Goal: Task Accomplishment & Management: Use online tool/utility

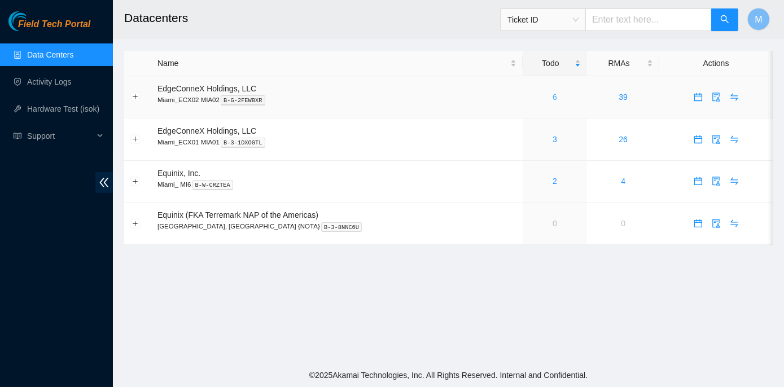
click at [553, 99] on link "6" at bounding box center [555, 97] width 5 height 9
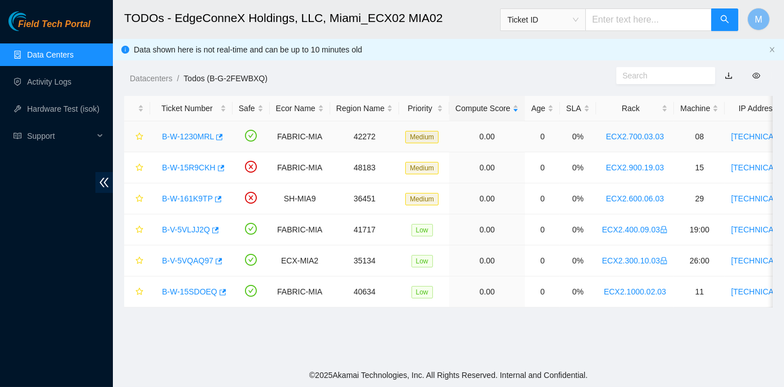
click at [192, 139] on link "B-W-1230MRL" at bounding box center [188, 136] width 52 height 9
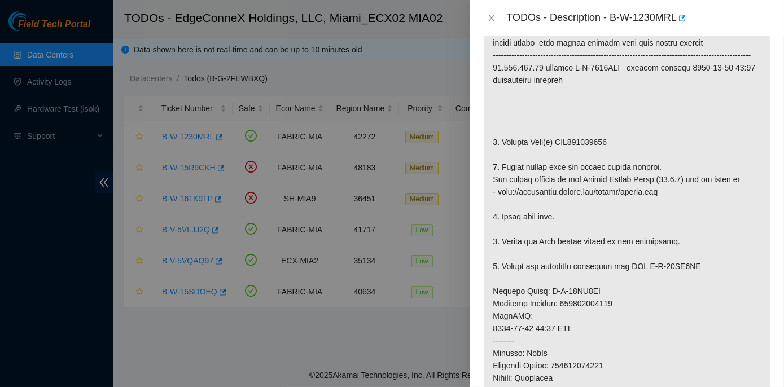
scroll to position [256, 0]
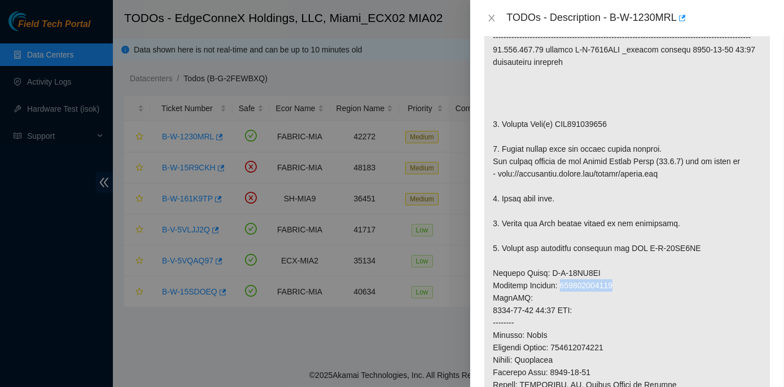
drag, startPoint x: 559, startPoint y: 299, endPoint x: 617, endPoint y: 298, distance: 57.6
click at [617, 298] on p at bounding box center [627, 279] width 286 height 613
copy p "463470055282"
drag, startPoint x: 491, startPoint y: 16, endPoint x: 482, endPoint y: 37, distance: 23.5
click at [493, 17] on icon "close" at bounding box center [491, 18] width 9 height 9
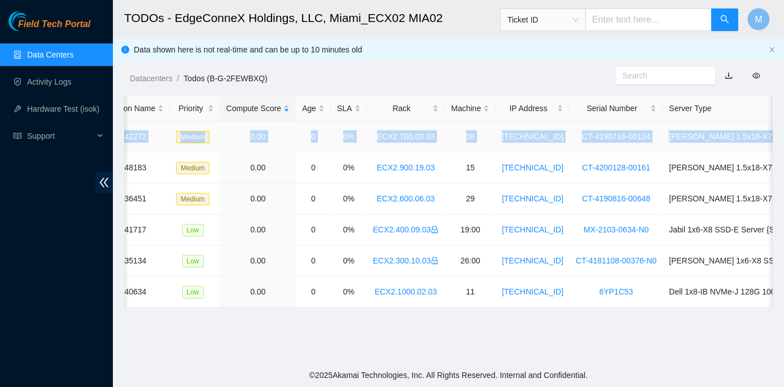
scroll to position [0, 305]
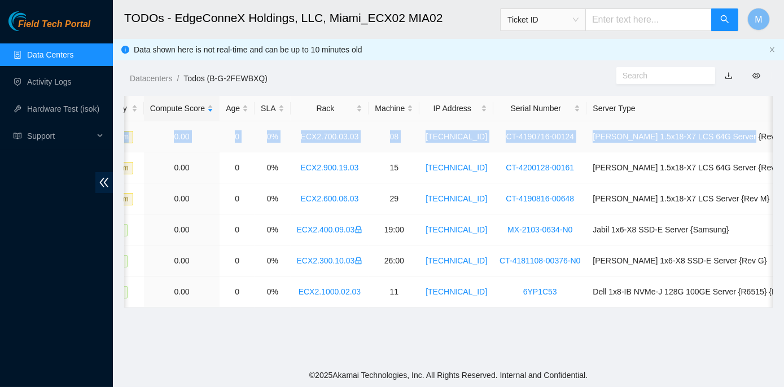
drag, startPoint x: 163, startPoint y: 132, endPoint x: 770, endPoint y: 138, distance: 607.4
click at [770, 138] on tr "B-W-1230MRL FABRIC-MIA 42272 Medium 0.00 0 0% ECX2.700.03.03 08 23.193.107.75 C…" at bounding box center [311, 136] width 984 height 31
copy tr "B-W-1230MRL FABRIC-MIA 42272 Medium 0.00 0 0% ECX2.700.03.03 08 23.193.107.75 C…"
click at [445, 339] on main "TODOs - EdgeConneX Holdings, LLC, [GEOGRAPHIC_DATA] MIA02 Ticket ID M Data show…" at bounding box center [448, 182] width 671 height 364
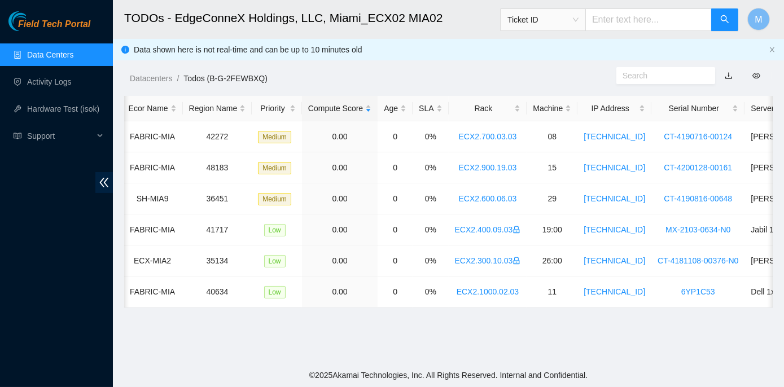
scroll to position [0, 0]
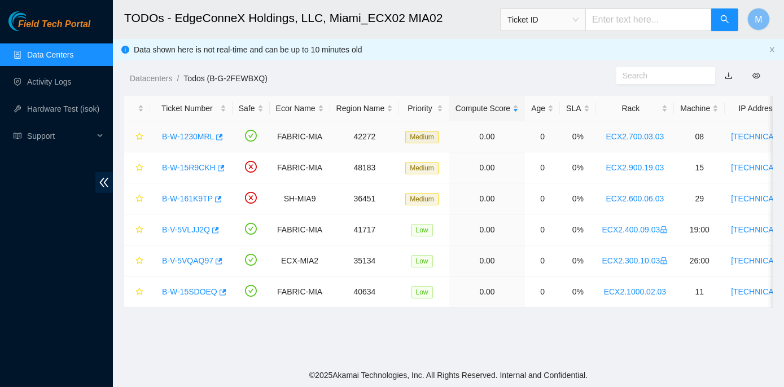
click at [186, 135] on link "B-W-1230MRL" at bounding box center [188, 136] width 52 height 9
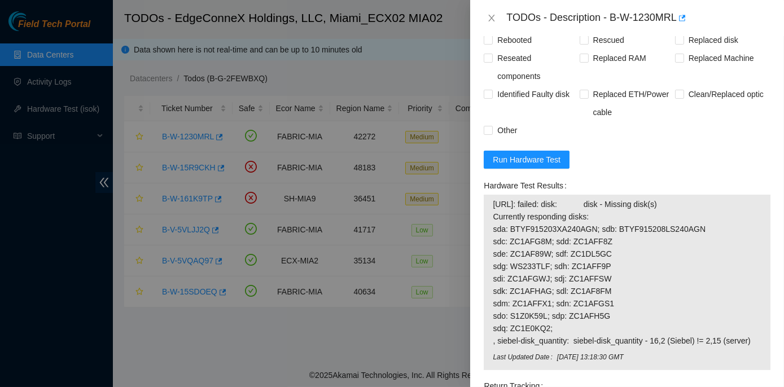
scroll to position [924, 0]
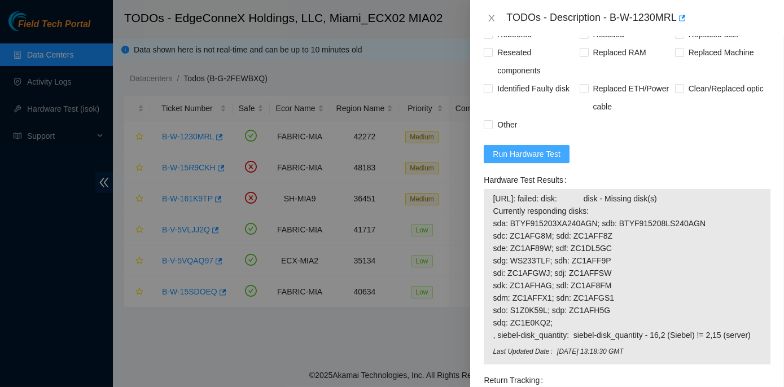
click at [526, 160] on span "Run Hardware Test" at bounding box center [527, 154] width 68 height 12
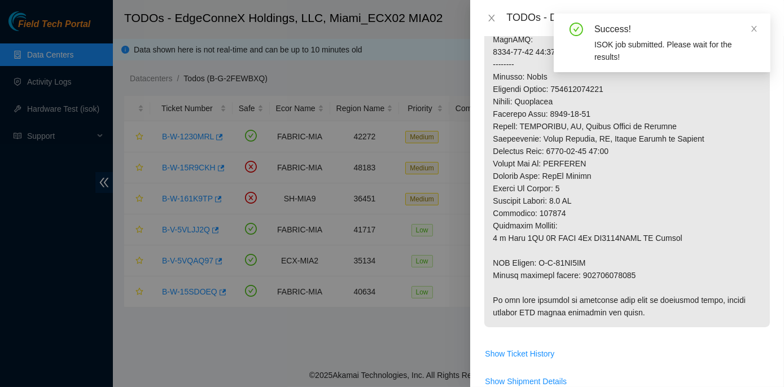
scroll to position [637, 0]
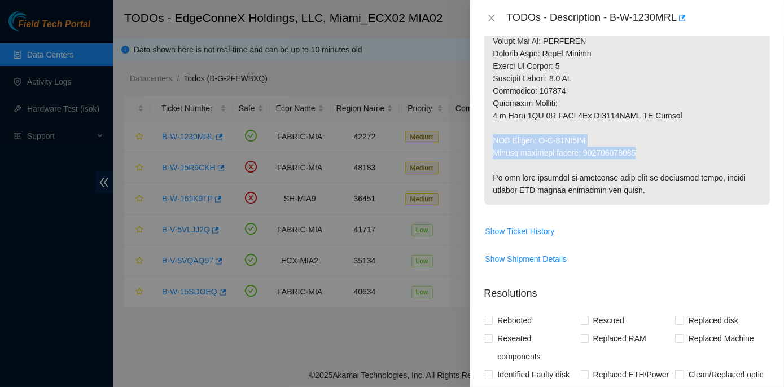
drag, startPoint x: 492, startPoint y: 147, endPoint x: 636, endPoint y: 164, distance: 144.4
copy p "RMA Return: B-W-15WA1MW Return tracking number: 463470055293"
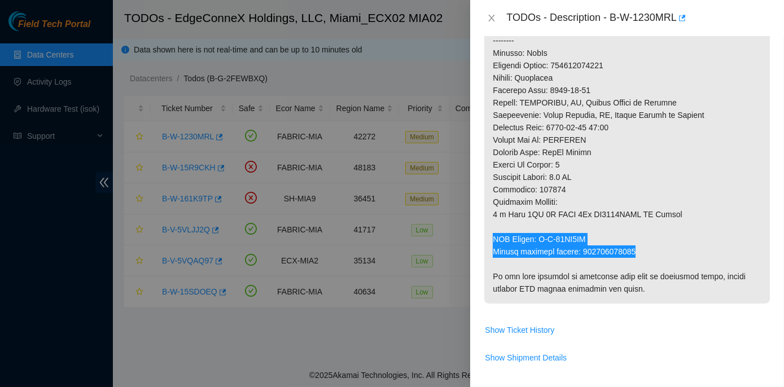
scroll to position [535, 0]
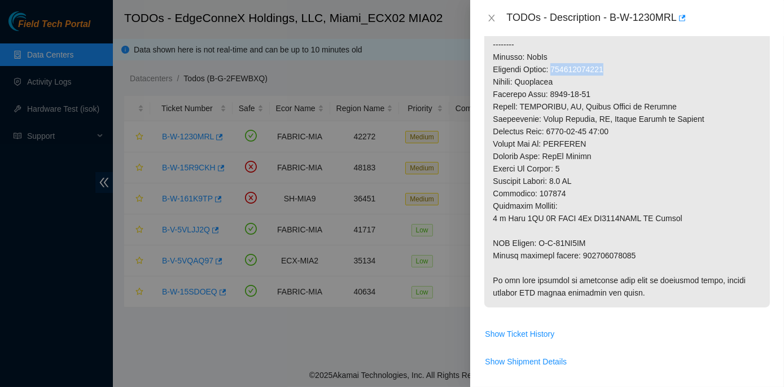
drag, startPoint x: 557, startPoint y: 80, endPoint x: 607, endPoint y: 75, distance: 50.4
click at [607, 75] on p at bounding box center [627, 1] width 286 height 613
copy p "463470055282"
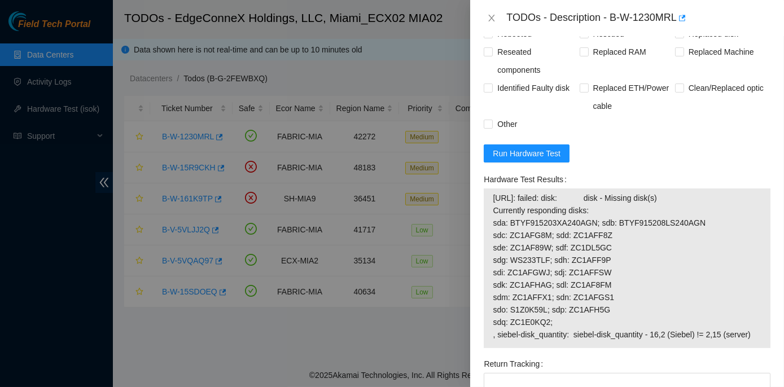
scroll to position [945, 0]
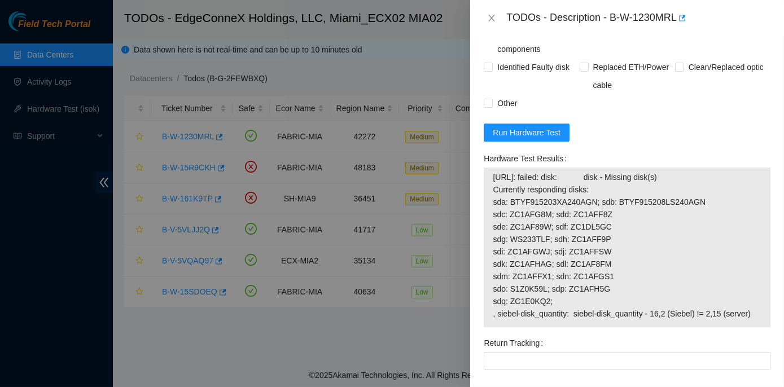
drag, startPoint x: 480, startPoint y: 168, endPoint x: 748, endPoint y: 329, distance: 312.4
click at [748, 329] on div "Hardware Test Results 23.193.107.75: failed: disk: disk - Missing disk(s) Curre…" at bounding box center [627, 242] width 296 height 185
copy div "Hardware Test Results 23.193.107.75: failed: disk: disk - Missing disk(s) Curre…"
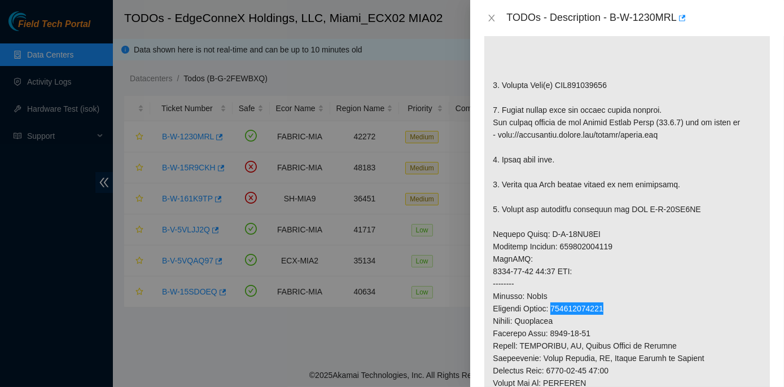
scroll to position [278, 0]
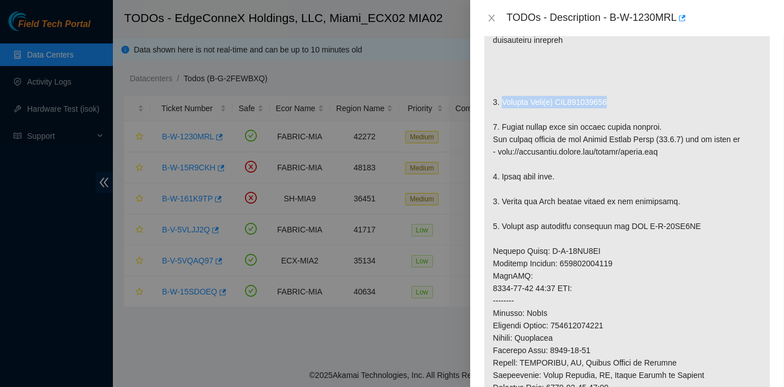
drag, startPoint x: 501, startPoint y: 115, endPoint x: 611, endPoint y: 116, distance: 110.1
click at [611, 116] on p at bounding box center [627, 257] width 286 height 613
copy p "Replace Disk(s) WCC131665092"
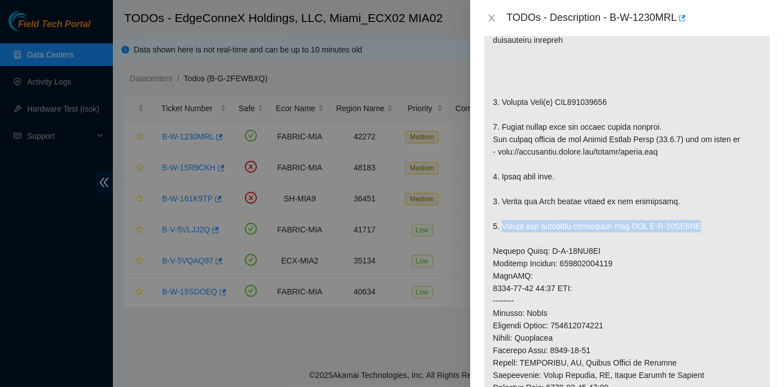
drag, startPoint x: 502, startPoint y: 235, endPoint x: 704, endPoint y: 240, distance: 202.2
click at [704, 240] on p at bounding box center [627, 257] width 286 height 613
copy p "Return the defective equipment via RMA B-W-15WA1MW"
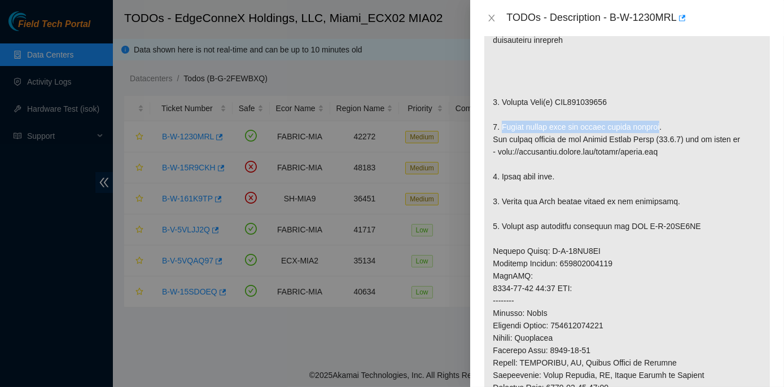
drag, startPoint x: 501, startPoint y: 137, endPoint x: 649, endPoint y: 138, distance: 147.3
click at [649, 138] on p at bounding box center [627, 257] width 286 height 613
copy p "Please rescue with the latest rescue version"
click at [488, 17] on icon "close" at bounding box center [491, 18] width 9 height 9
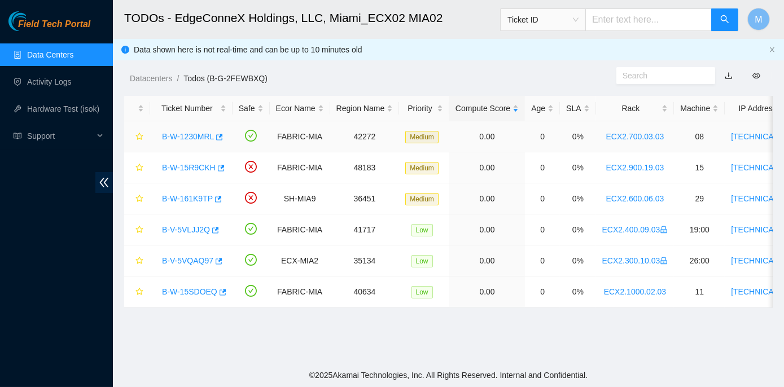
scroll to position [295, 0]
click at [180, 227] on link "B-V-5VLJJ2Q" at bounding box center [186, 229] width 48 height 9
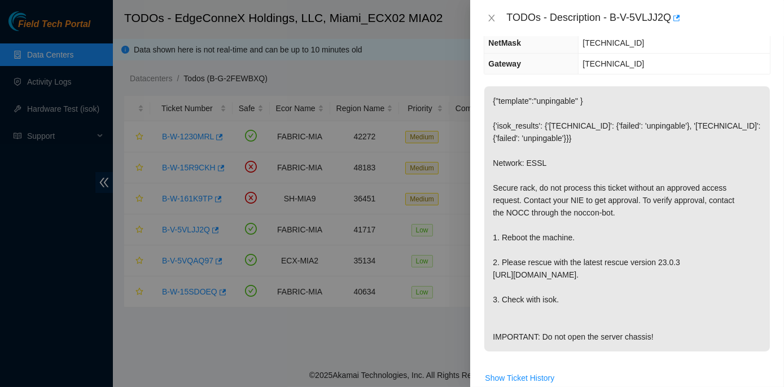
scroll to position [124, 0]
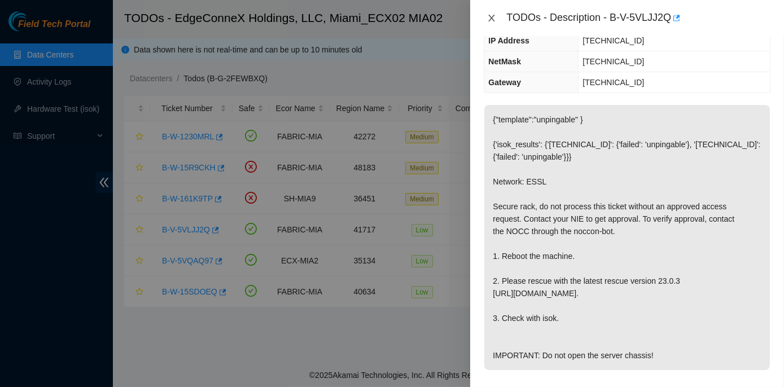
click at [492, 15] on icon "close" at bounding box center [491, 18] width 9 height 9
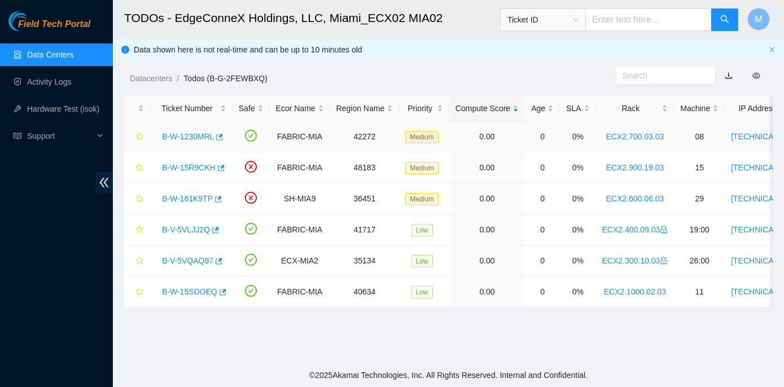
scroll to position [161, 0]
click at [189, 259] on link "B-V-5VQAQ97" at bounding box center [187, 260] width 51 height 9
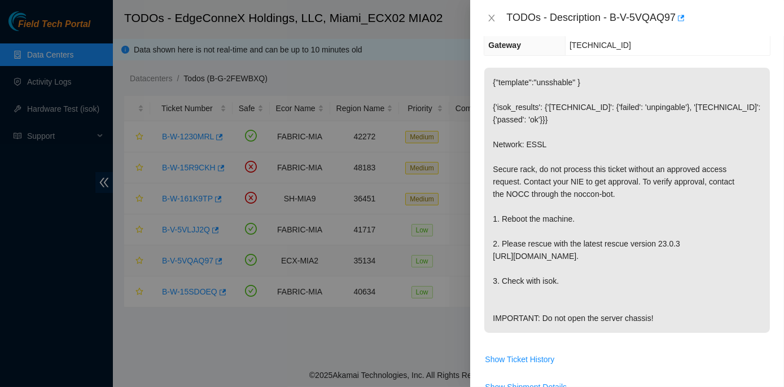
scroll to position [124, 0]
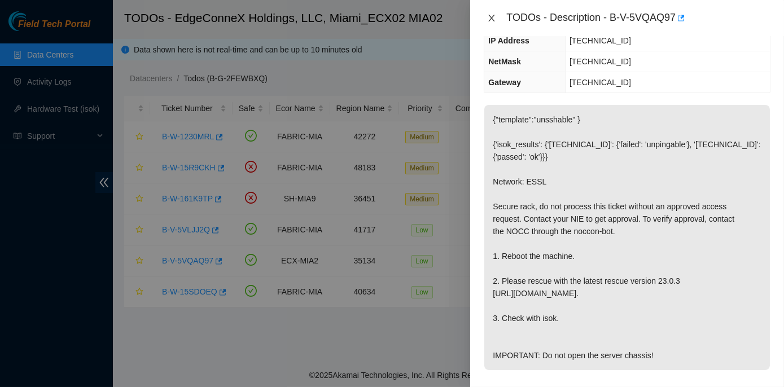
click at [492, 17] on icon "close" at bounding box center [491, 18] width 9 height 9
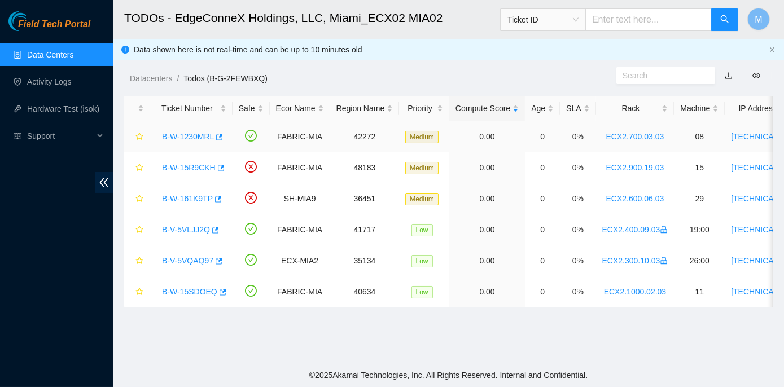
scroll to position [161, 0]
click at [199, 196] on link "B-W-161K9TP" at bounding box center [187, 198] width 51 height 9
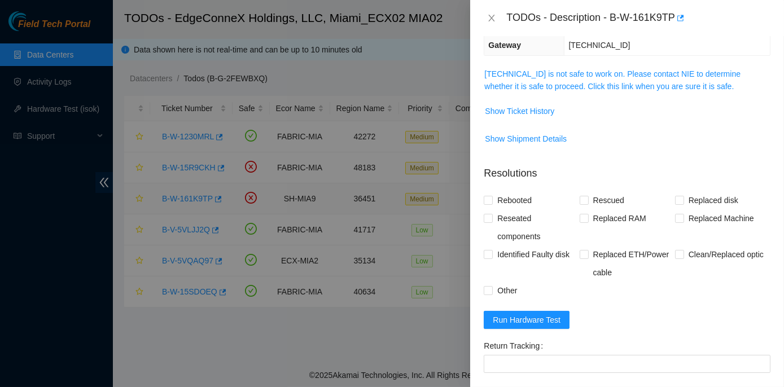
scroll to position [124, 0]
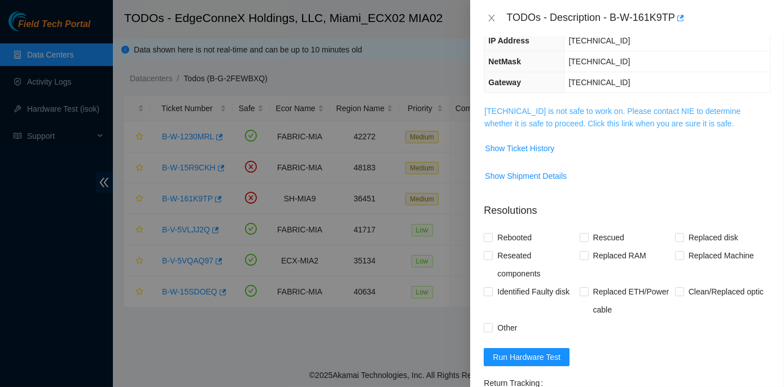
click at [544, 111] on link "23.205.45.194 is not safe to work on. Please contact NIE to determine whether i…" at bounding box center [612, 117] width 256 height 21
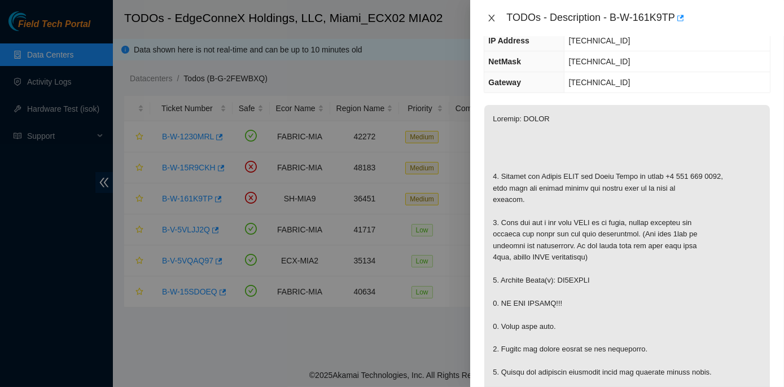
click at [493, 17] on icon "close" at bounding box center [491, 18] width 9 height 9
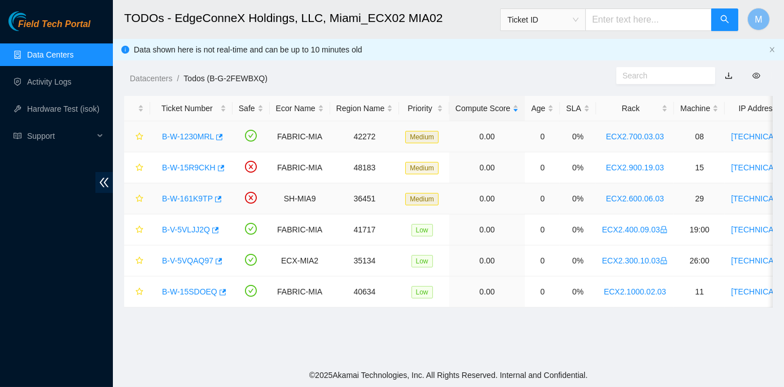
scroll to position [161, 0]
click at [203, 262] on link "B-V-5VQAQ97" at bounding box center [187, 260] width 51 height 9
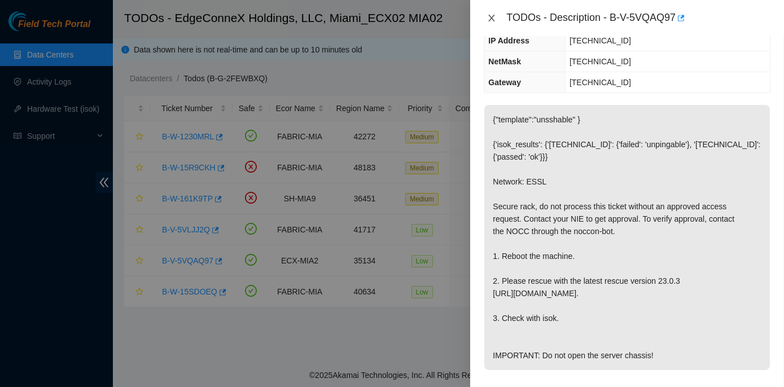
click at [492, 16] on icon "close" at bounding box center [491, 18] width 9 height 9
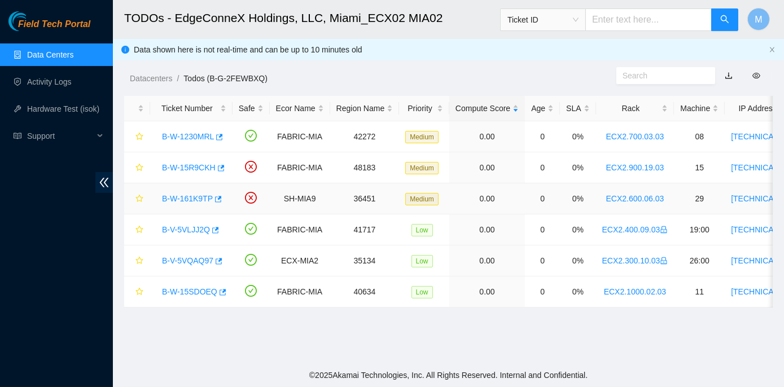
scroll to position [161, 0]
click at [194, 230] on link "B-V-5VLJJ2Q" at bounding box center [186, 229] width 48 height 9
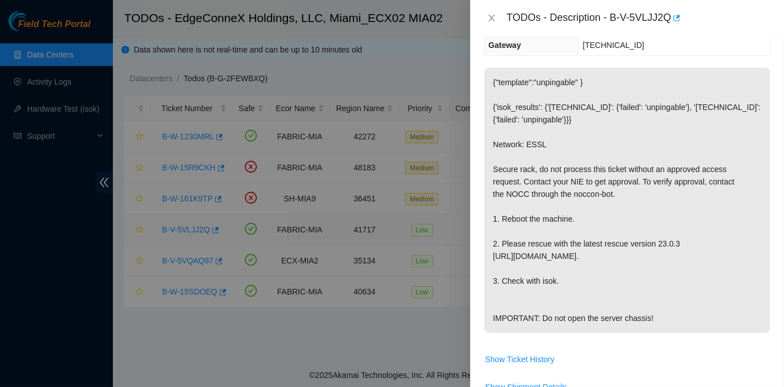
scroll to position [124, 0]
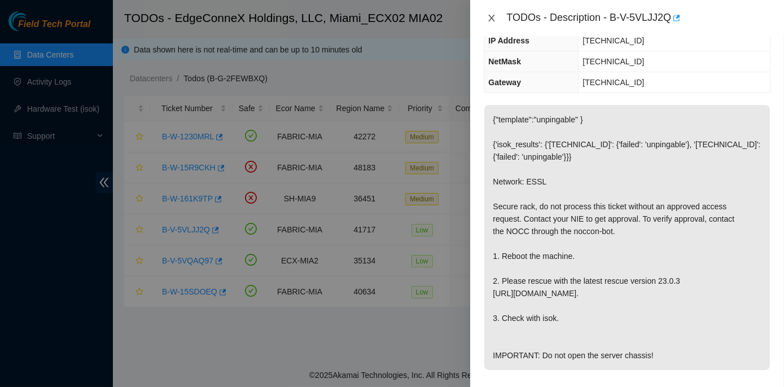
click at [493, 14] on icon "close" at bounding box center [491, 18] width 9 height 9
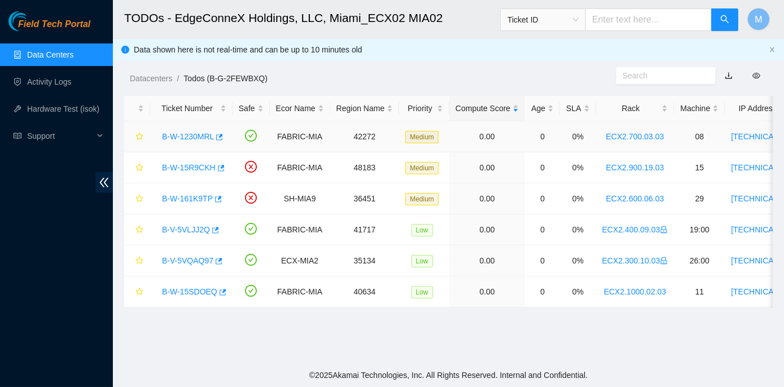
scroll to position [161, 0]
click at [203, 167] on link "B-W-15R9CKH" at bounding box center [189, 167] width 54 height 9
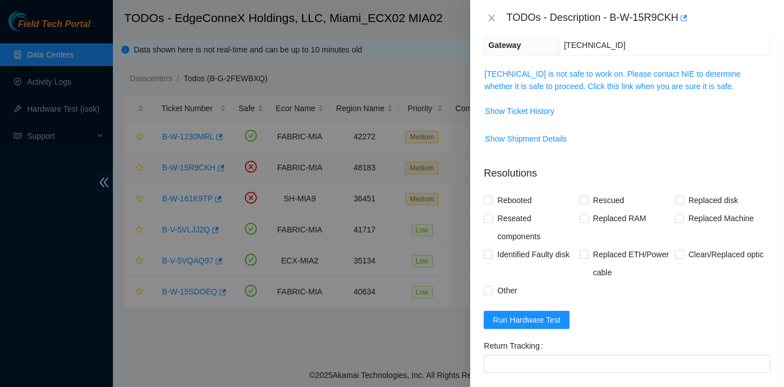
scroll to position [124, 0]
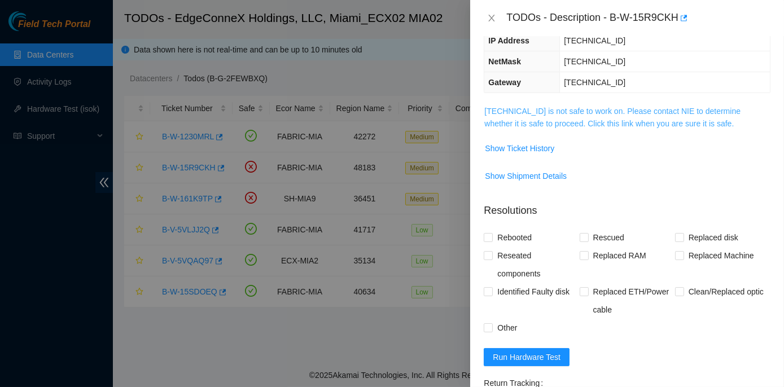
click at [650, 110] on link "23.41.5.45 is not safe to work on. Please contact NIE to determine whether it i…" at bounding box center [612, 117] width 256 height 21
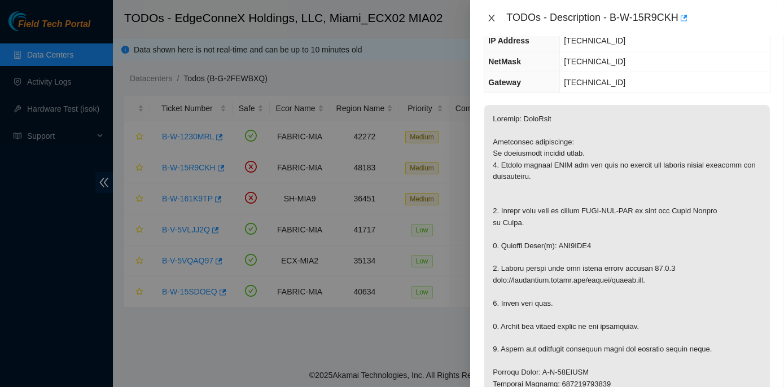
click at [493, 17] on icon "close" at bounding box center [491, 18] width 9 height 9
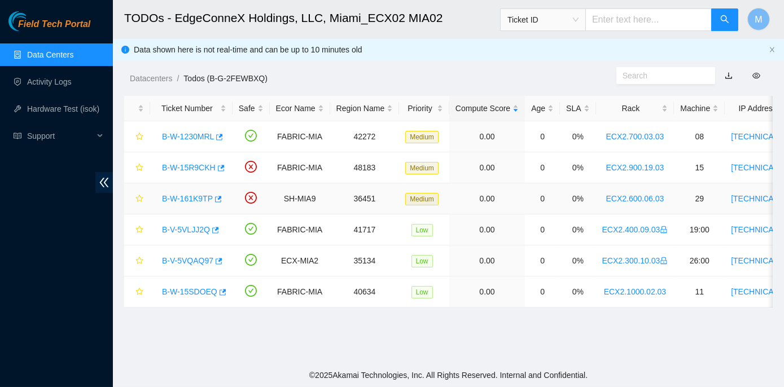
click at [194, 199] on link "B-W-161K9TP" at bounding box center [187, 198] width 51 height 9
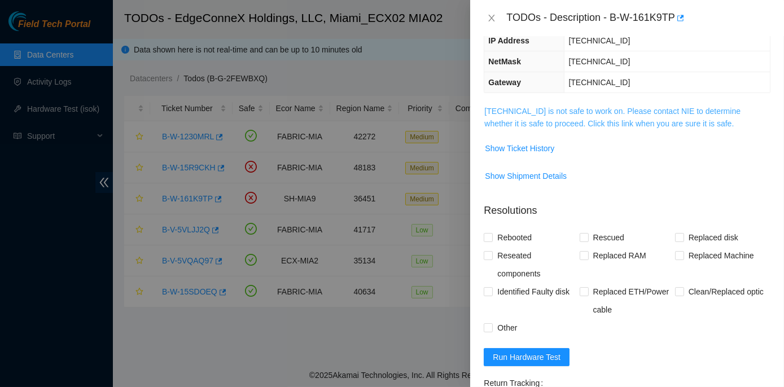
click at [537, 107] on link "23.205.45.194 is not safe to work on. Please contact NIE to determine whether i…" at bounding box center [612, 117] width 256 height 21
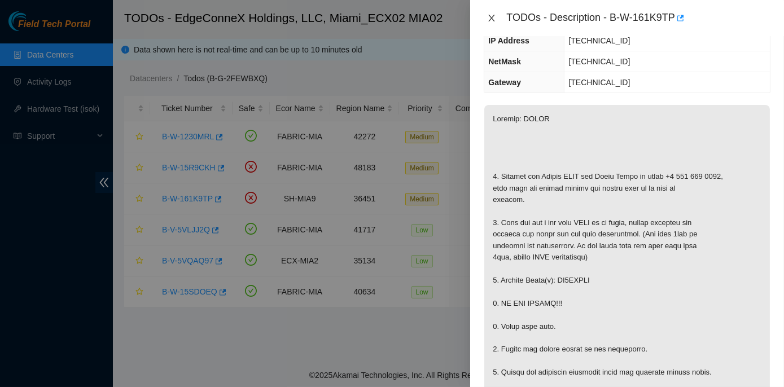
click at [492, 16] on icon "close" at bounding box center [491, 18] width 9 height 9
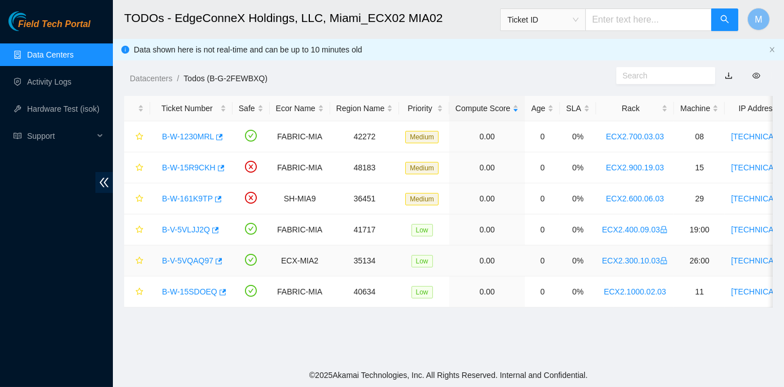
scroll to position [161, 0]
click at [178, 292] on link "B-W-15SDOEQ" at bounding box center [189, 291] width 55 height 9
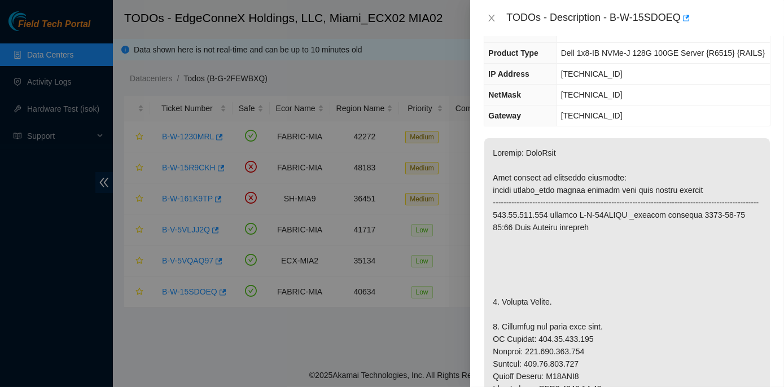
scroll to position [0, 0]
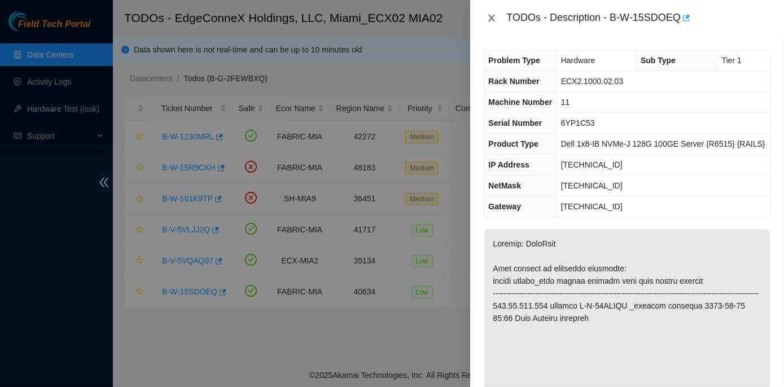
click at [495, 16] on icon "close" at bounding box center [491, 18] width 9 height 9
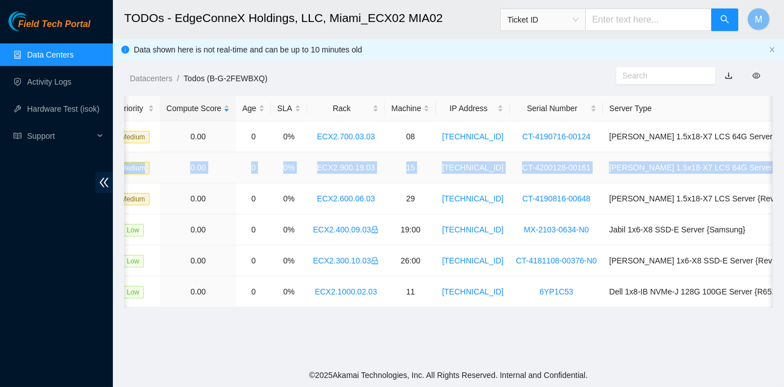
scroll to position [0, 305]
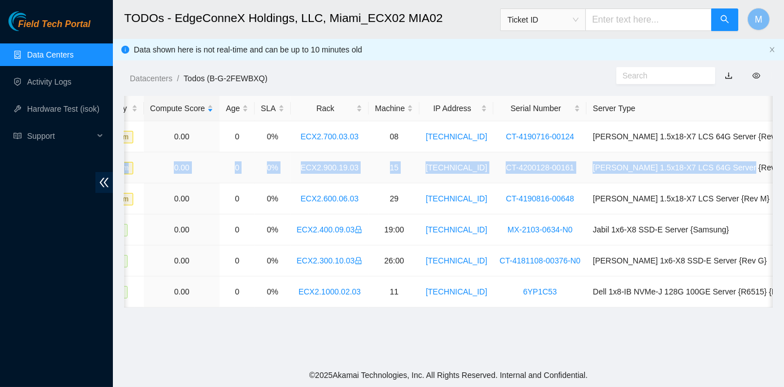
drag, startPoint x: 158, startPoint y: 167, endPoint x: 772, endPoint y: 167, distance: 613.6
click at [772, 167] on tr "B-W-15R9CKH FABRIC-MIA 48183 Medium 0.00 0 0% ECX2.900.19.03 15 23.41.5.45 CT-4…" at bounding box center [311, 167] width 984 height 31
copy tr "B-W-15R9CKH FABRIC-MIA 48183 Medium 0.00 0 0% ECX2.900.19.03 15 23.41.5.45 CT-4…"
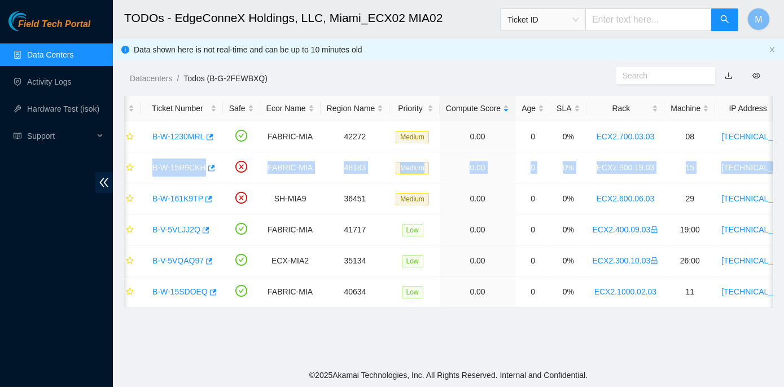
scroll to position [0, 0]
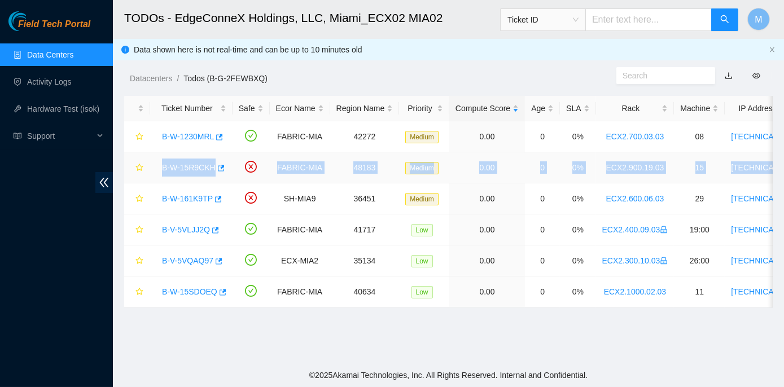
click at [184, 182] on td "B-W-15R9CKH" at bounding box center [191, 167] width 82 height 31
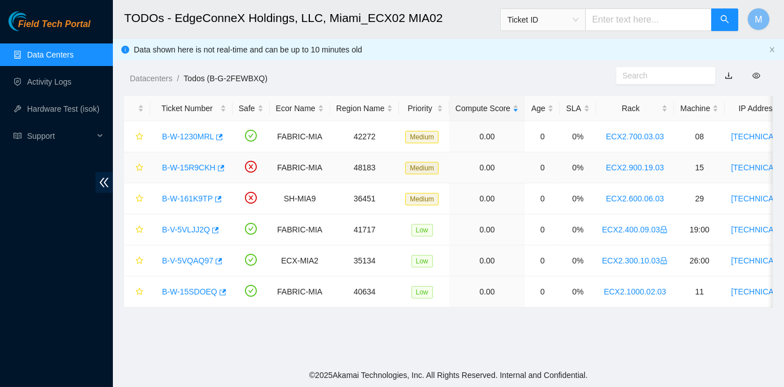
click at [187, 168] on link "B-W-15R9CKH" at bounding box center [189, 167] width 54 height 9
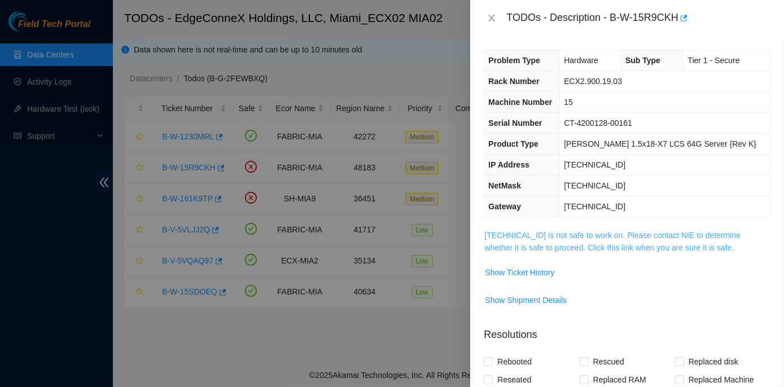
click at [596, 234] on link "23.41.5.45 is not safe to work on. Please contact NIE to determine whether it i…" at bounding box center [612, 241] width 256 height 21
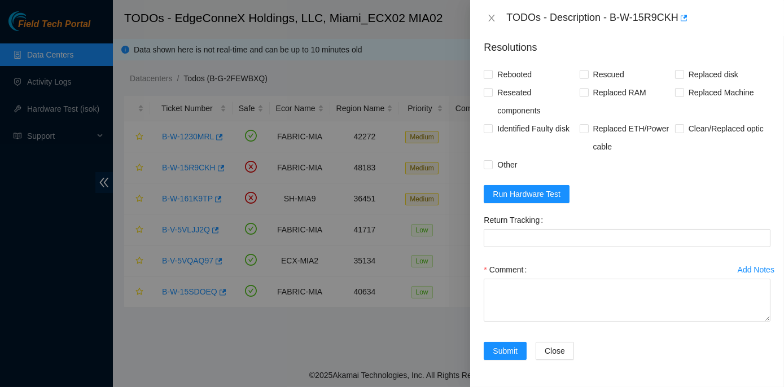
scroll to position [907, 0]
click at [527, 197] on span "Run Hardware Test" at bounding box center [527, 194] width 68 height 12
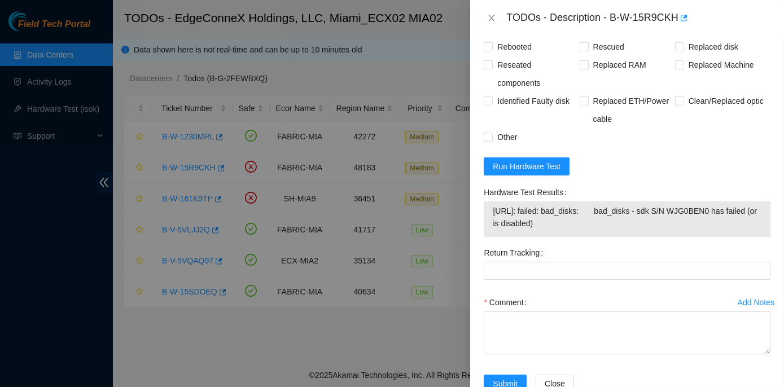
scroll to position [924, 0]
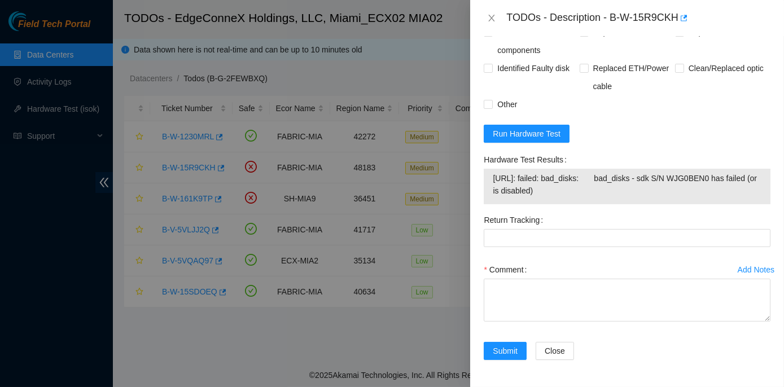
drag, startPoint x: 483, startPoint y: 204, endPoint x: 567, endPoint y: 236, distance: 90.4
click at [567, 211] on div "Hardware Test Results 23.41.5.45: failed: bad_disks: bad_disks - sdk S/N WJG0BE…" at bounding box center [627, 181] width 296 height 60
copy div "Hardware Test Results 23.41.5.45: failed: bad_disks: bad_disks - sdk S/N WJG0BE…"
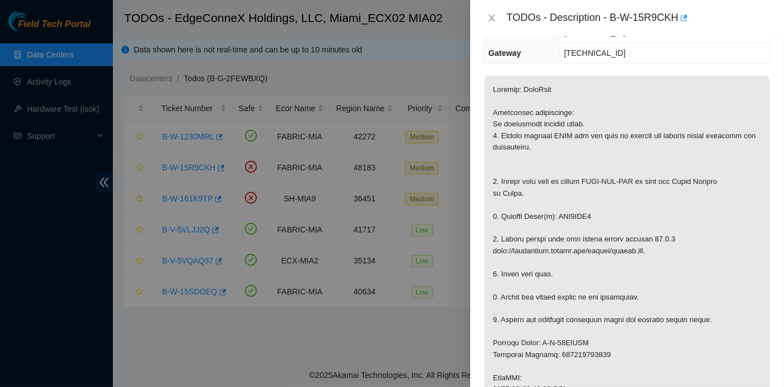
scroll to position [205, 0]
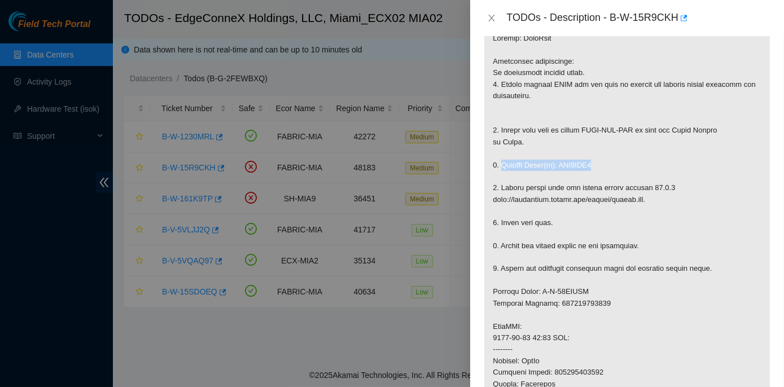
drag, startPoint x: 500, startPoint y: 162, endPoint x: 590, endPoint y: 163, distance: 90.3
click at [590, 163] on p at bounding box center [627, 320] width 286 height 593
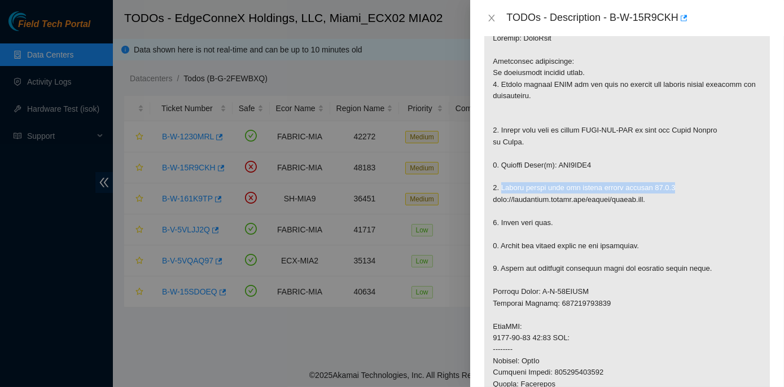
drag, startPoint x: 502, startPoint y: 186, endPoint x: 662, endPoint y: 186, distance: 160.3
click at [662, 186] on p at bounding box center [627, 320] width 286 height 593
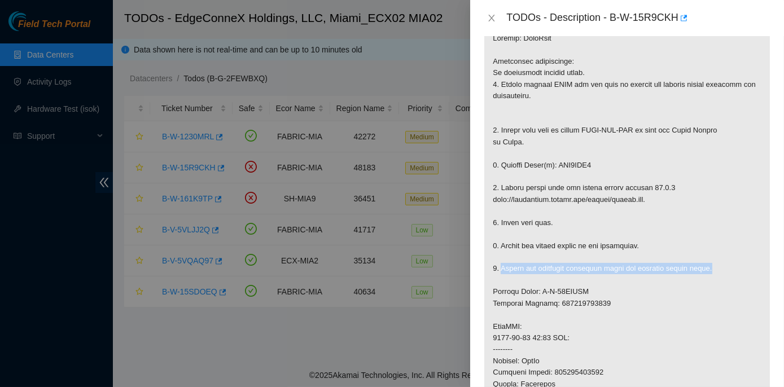
drag, startPoint x: 501, startPoint y: 265, endPoint x: 707, endPoint y: 269, distance: 206.1
click at [707, 269] on p at bounding box center [627, 320] width 286 height 593
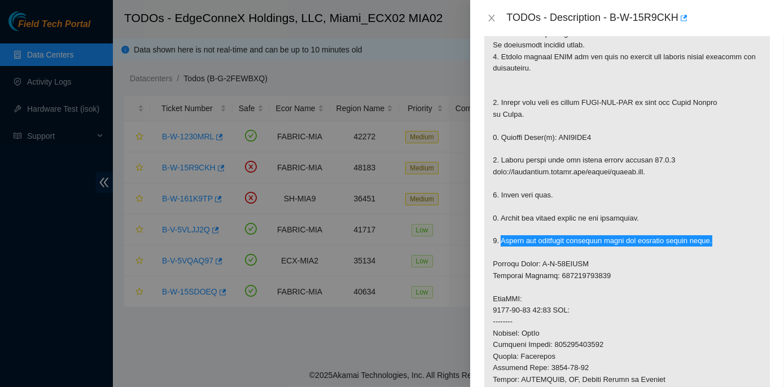
scroll to position [308, 0]
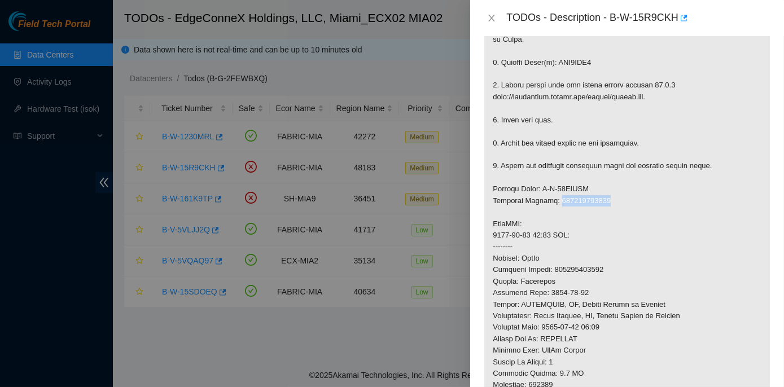
drag, startPoint x: 555, startPoint y: 199, endPoint x: 604, endPoint y: 197, distance: 48.6
click at [604, 197] on p at bounding box center [627, 218] width 286 height 593
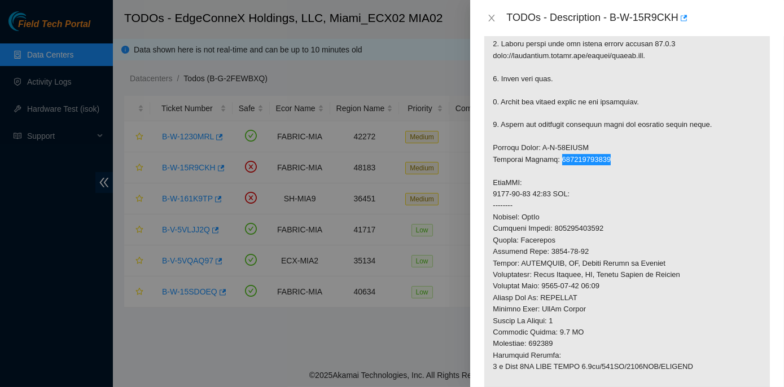
scroll to position [462, 0]
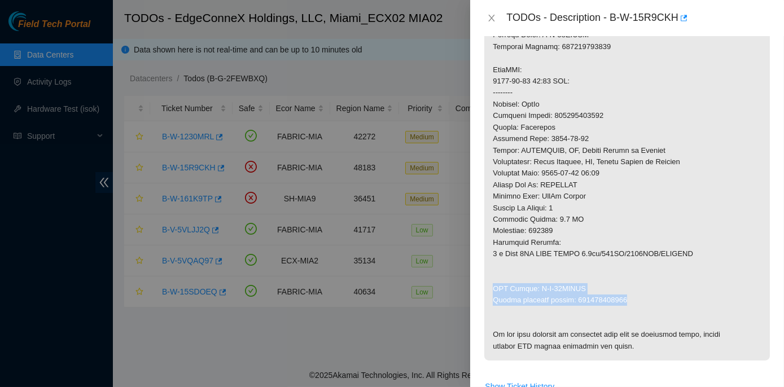
drag, startPoint x: 493, startPoint y: 286, endPoint x: 626, endPoint y: 298, distance: 133.2
click at [626, 298] on p at bounding box center [627, 63] width 286 height 593
click at [491, 16] on icon "close" at bounding box center [492, 18] width 6 height 7
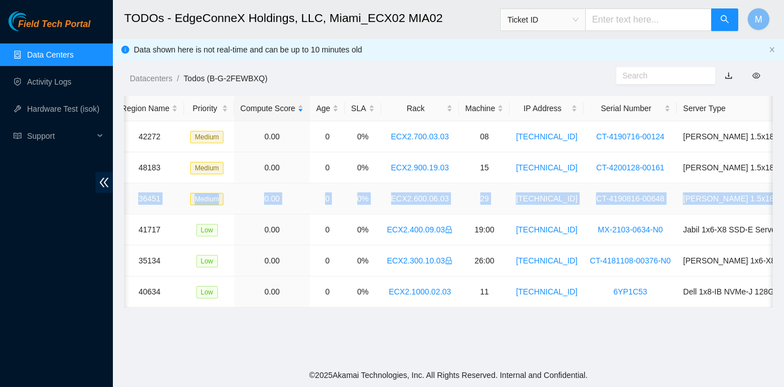
scroll to position [0, 305]
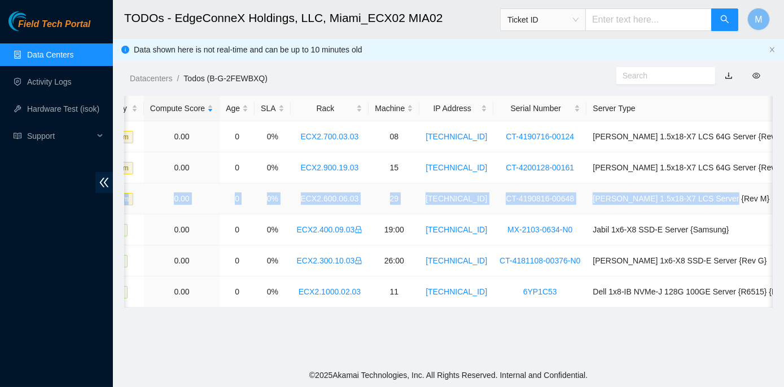
drag, startPoint x: 160, startPoint y: 195, endPoint x: 771, endPoint y: 203, distance: 610.3
click at [771, 203] on tr "B-W-161K9TP SH-MIA9 36451 Medium 0.00 0 0% ECX2.600.06.03 29 23.205.45.194 CT-4…" at bounding box center [311, 198] width 984 height 31
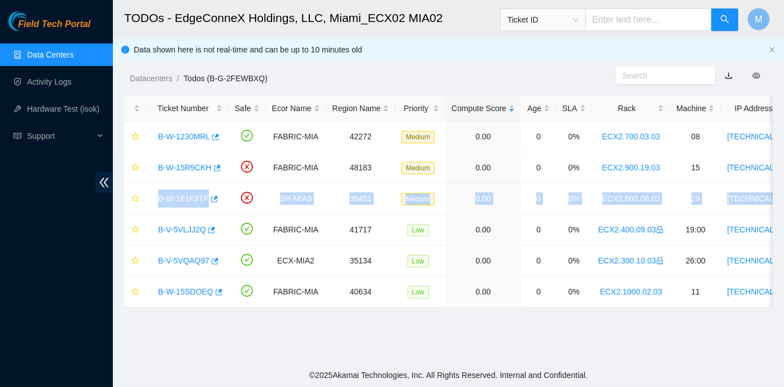
scroll to position [0, 0]
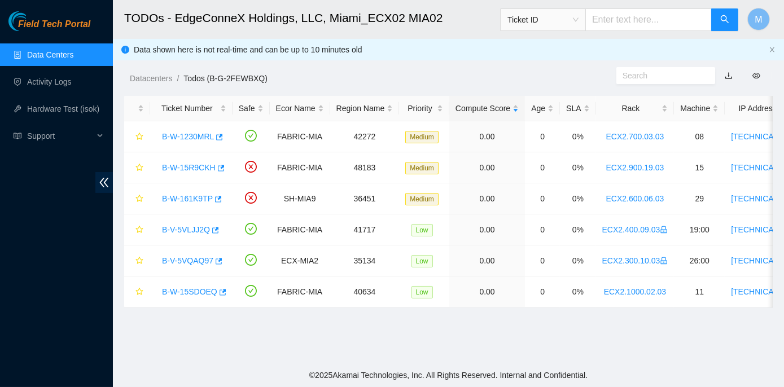
click at [181, 348] on main "TODOs - EdgeConneX Holdings, LLC, Miami_ECX02 MIA02 Ticket ID M Data shown here…" at bounding box center [448, 182] width 671 height 364
click at [177, 197] on link "B-W-161K9TP" at bounding box center [187, 198] width 51 height 9
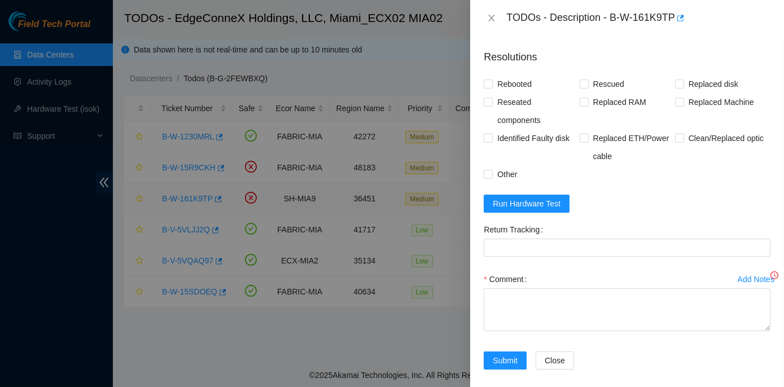
scroll to position [261, 0]
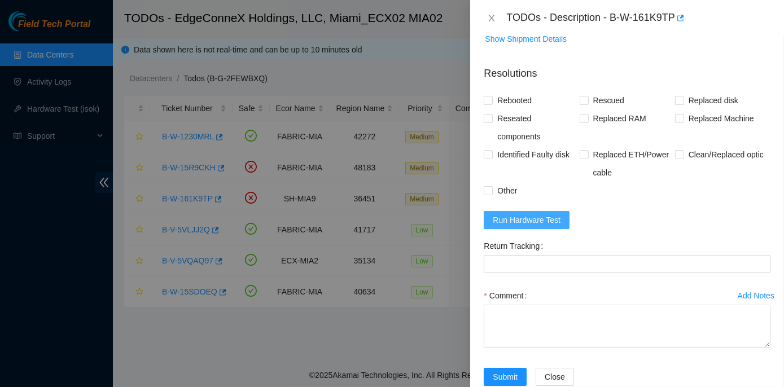
click at [518, 215] on span "Run Hardware Test" at bounding box center [527, 220] width 68 height 12
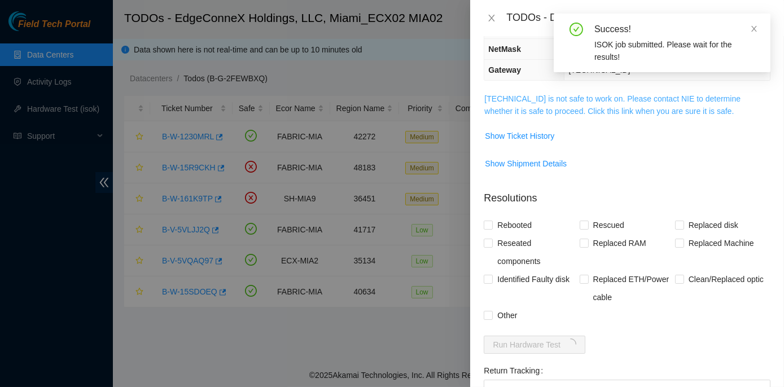
scroll to position [0, 0]
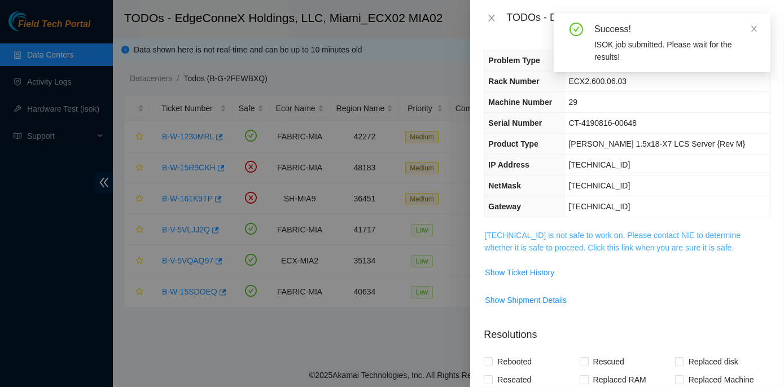
click at [575, 236] on link "23.205.45.194 is not safe to work on. Please contact NIE to determine whether i…" at bounding box center [612, 241] width 256 height 21
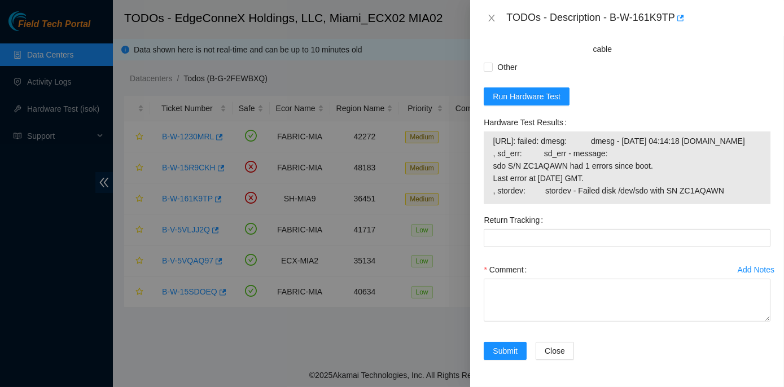
scroll to position [1052, 0]
drag, startPoint x: 482, startPoint y: 107, endPoint x: 727, endPoint y: 190, distance: 258.7
click at [727, 190] on div "Hardware Test Results 23.205.45.194: failed: dmesg: dmesg - Sep 14 04:14:18 a23…" at bounding box center [627, 162] width 296 height 98
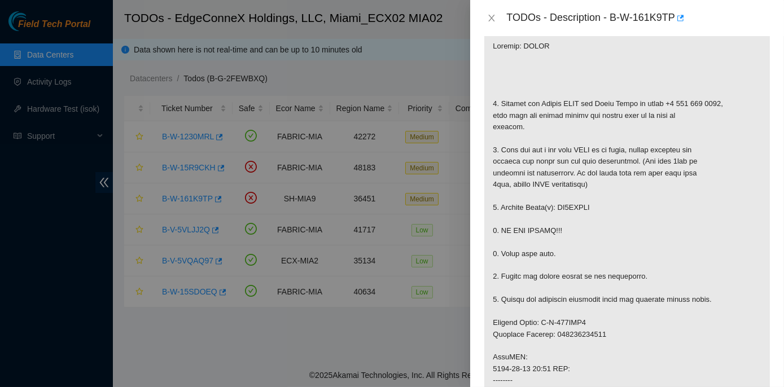
scroll to position [180, 0]
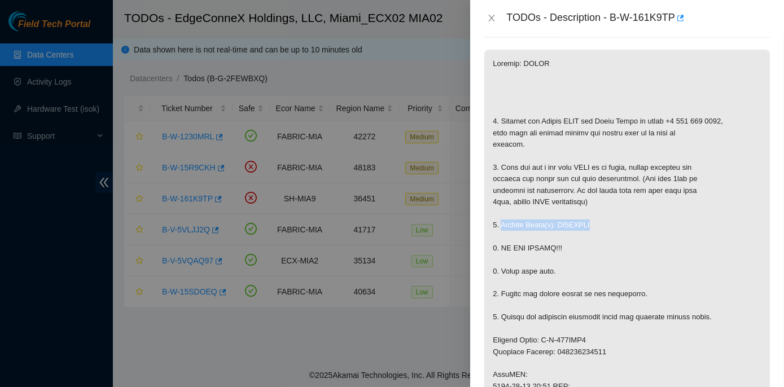
drag, startPoint x: 501, startPoint y: 224, endPoint x: 596, endPoint y: 224, distance: 95.4
click at [596, 224] on p at bounding box center [627, 358] width 286 height 616
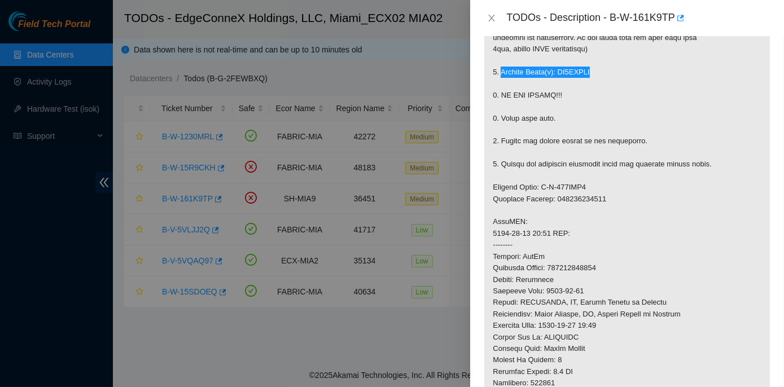
scroll to position [334, 0]
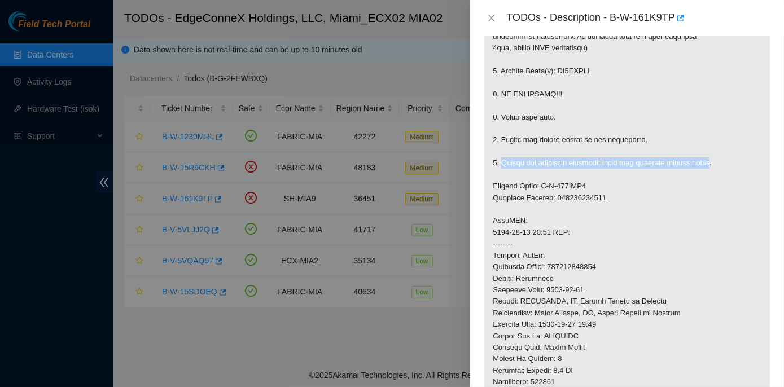
drag, startPoint x: 500, startPoint y: 161, endPoint x: 704, endPoint y: 158, distance: 204.9
click at [704, 158] on p at bounding box center [627, 204] width 286 height 616
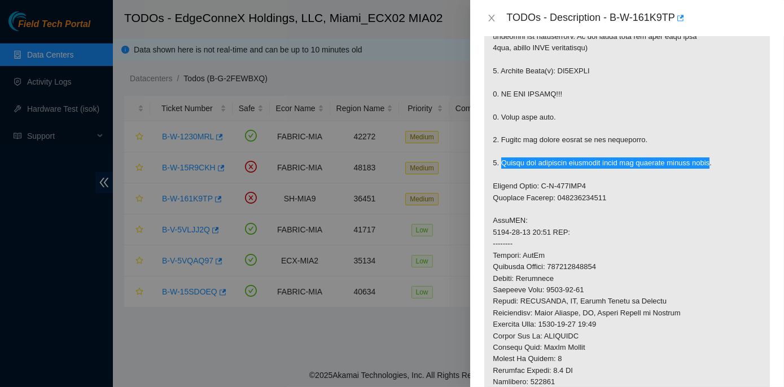
scroll to position [385, 0]
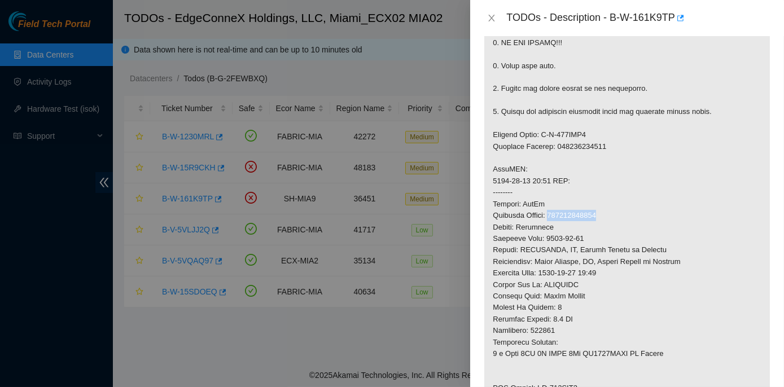
drag, startPoint x: 552, startPoint y: 213, endPoint x: 603, endPoint y: 212, distance: 50.8
click at [603, 212] on p at bounding box center [627, 152] width 286 height 616
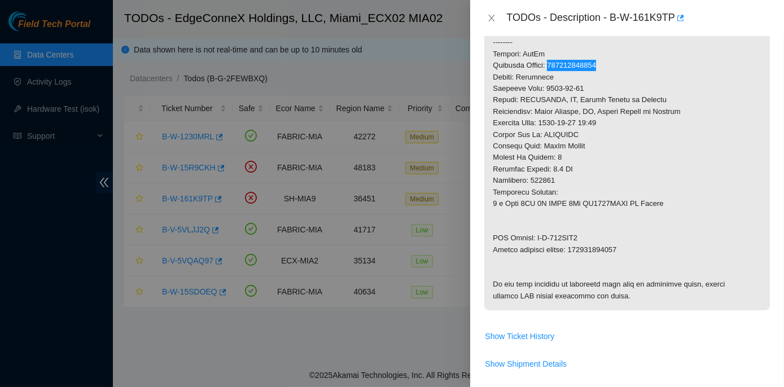
scroll to position [539, 0]
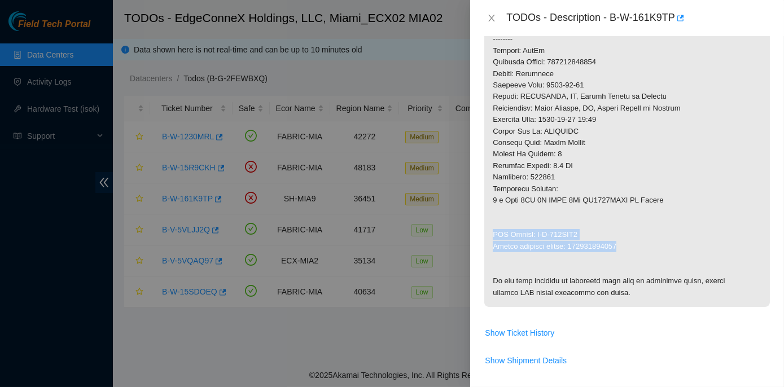
drag, startPoint x: 493, startPoint y: 233, endPoint x: 623, endPoint y: 244, distance: 130.8
click at [491, 18] on icon "close" at bounding box center [491, 18] width 9 height 9
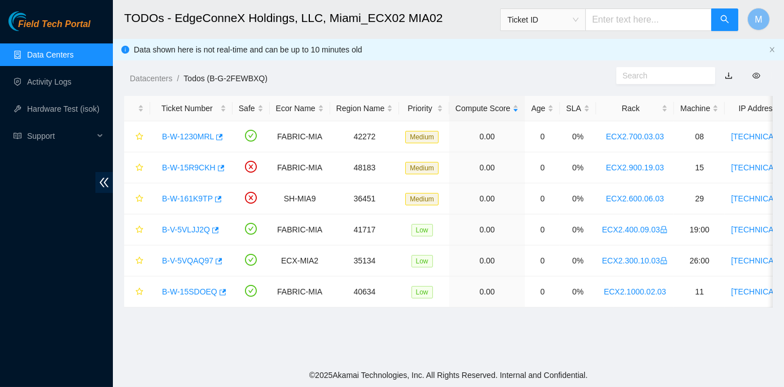
scroll to position [278, 0]
drag, startPoint x: 161, startPoint y: 229, endPoint x: 206, endPoint y: 234, distance: 44.9
click at [206, 234] on div "B-V-5VLJJ2Q" at bounding box center [191, 230] width 70 height 18
drag, startPoint x: 159, startPoint y: 260, endPoint x: 211, endPoint y: 262, distance: 52.0
click at [211, 262] on div "B-V-5VQAQ97" at bounding box center [191, 261] width 70 height 18
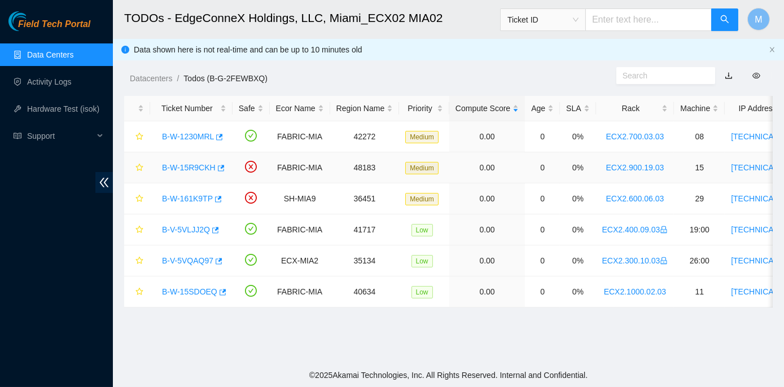
click at [150, 169] on td "B-W-15R9CKH" at bounding box center [191, 167] width 82 height 31
drag, startPoint x: 156, startPoint y: 165, endPoint x: 212, endPoint y: 167, distance: 55.3
click at [212, 167] on div "B-W-15R9CKH" at bounding box center [191, 168] width 70 height 18
drag, startPoint x: 159, startPoint y: 199, endPoint x: 211, endPoint y: 202, distance: 51.4
click at [211, 202] on div "B-W-161K9TP" at bounding box center [191, 199] width 70 height 18
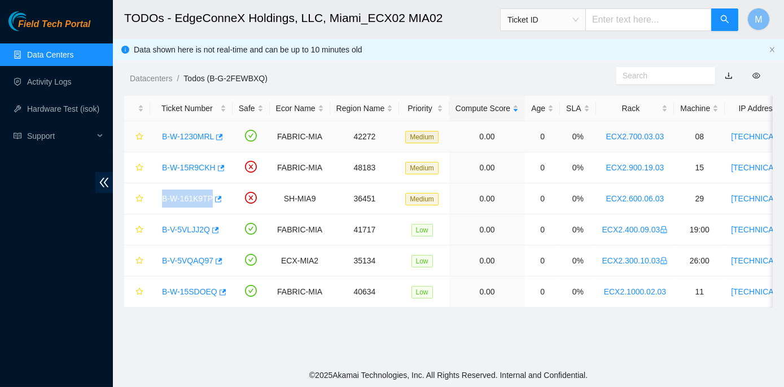
click at [188, 132] on link "B-W-1230MRL" at bounding box center [188, 136] width 52 height 9
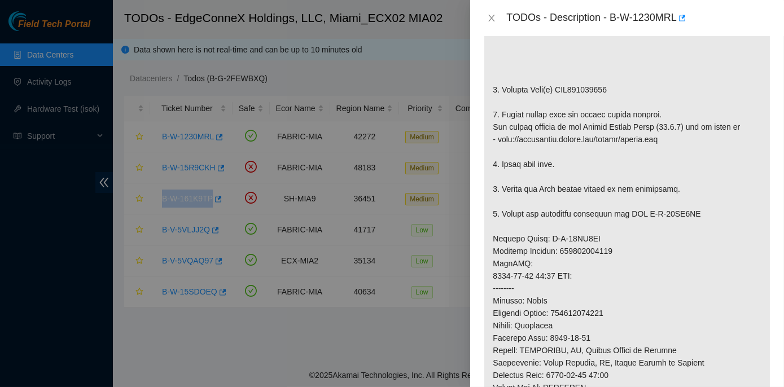
scroll to position [0, 0]
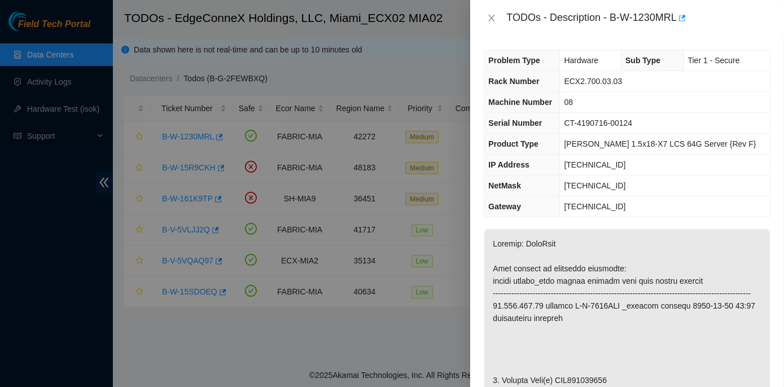
click at [647, 200] on td "23.193.107.65" at bounding box center [665, 206] width 210 height 21
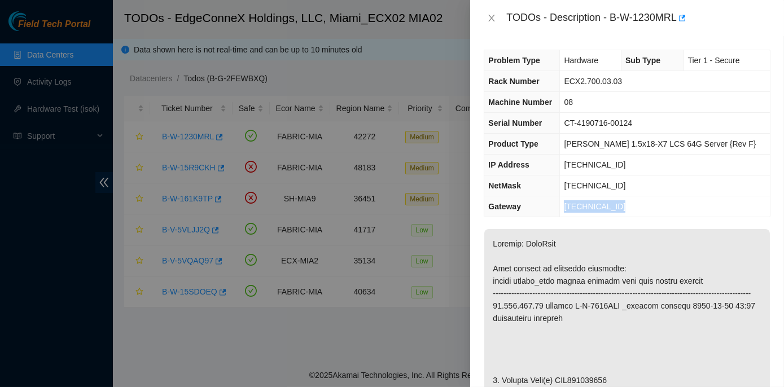
click at [647, 200] on td "23.193.107.65" at bounding box center [665, 206] width 210 height 21
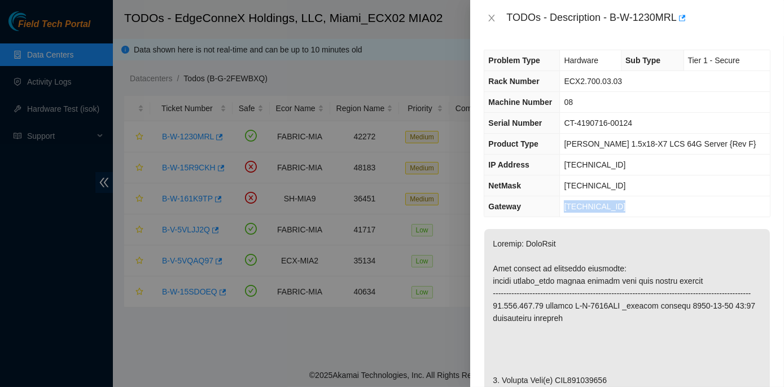
click at [647, 200] on td "23.193.107.65" at bounding box center [665, 206] width 210 height 21
click at [670, 207] on td "23.193.107.65" at bounding box center [665, 206] width 210 height 21
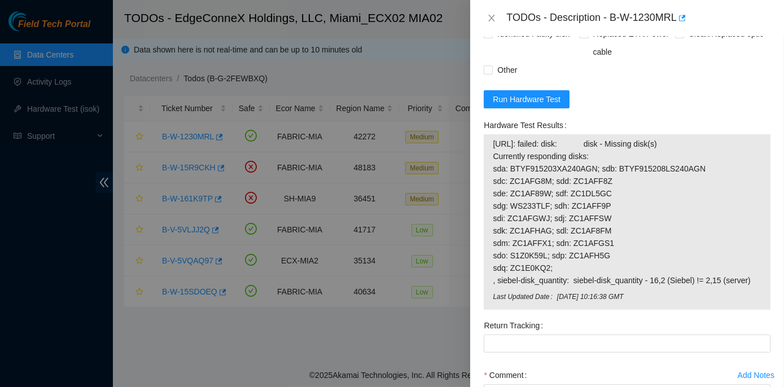
scroll to position [1026, 0]
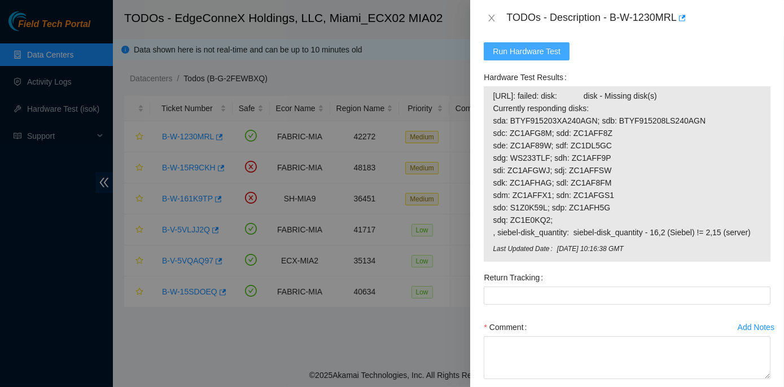
click at [524, 58] on span "Run Hardware Test" at bounding box center [527, 51] width 68 height 12
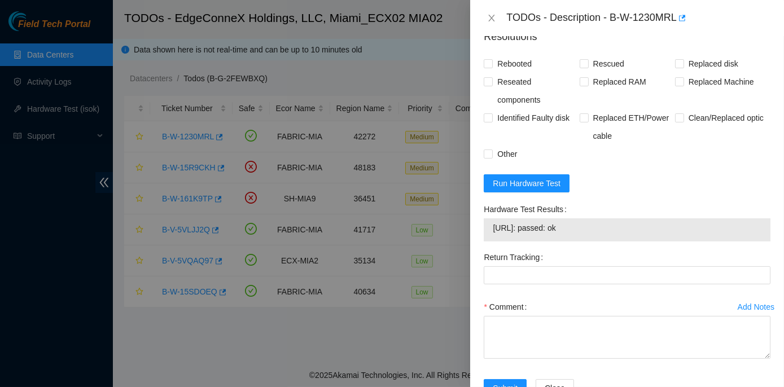
scroll to position [942, 0]
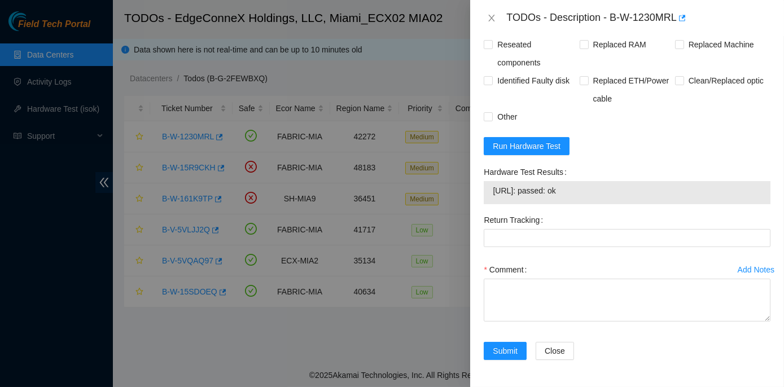
drag, startPoint x: 588, startPoint y: 192, endPoint x: 483, endPoint y: 169, distance: 107.4
click at [483, 169] on div "Hardware Test Results 23.193.107.75: passed: ok" at bounding box center [627, 187] width 296 height 48
click at [493, 15] on icon "close" at bounding box center [491, 18] width 9 height 9
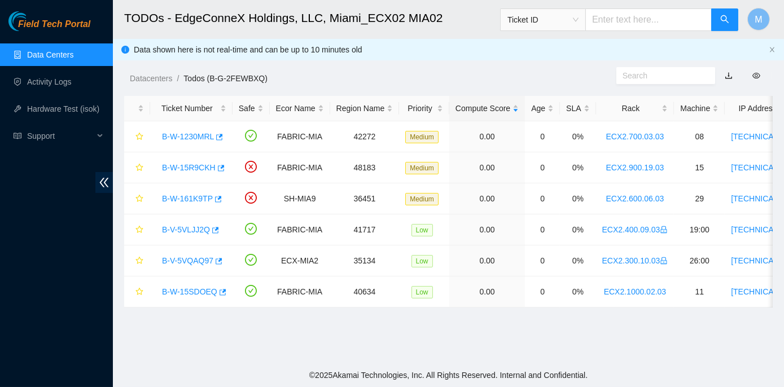
scroll to position [314, 0]
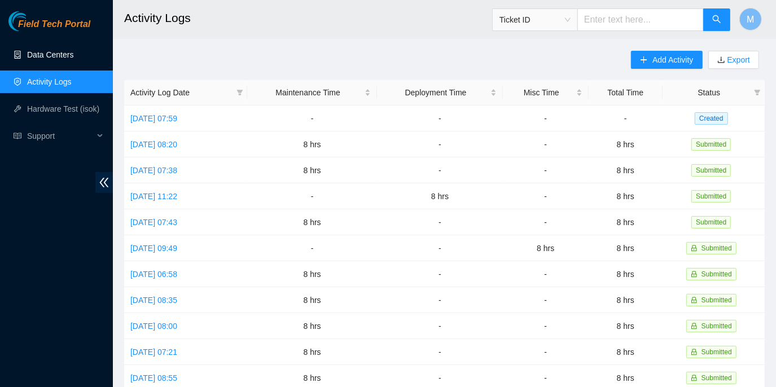
drag, startPoint x: 64, startPoint y: 51, endPoint x: 112, endPoint y: 52, distance: 48.0
click at [64, 51] on link "Data Centers" at bounding box center [50, 54] width 46 height 9
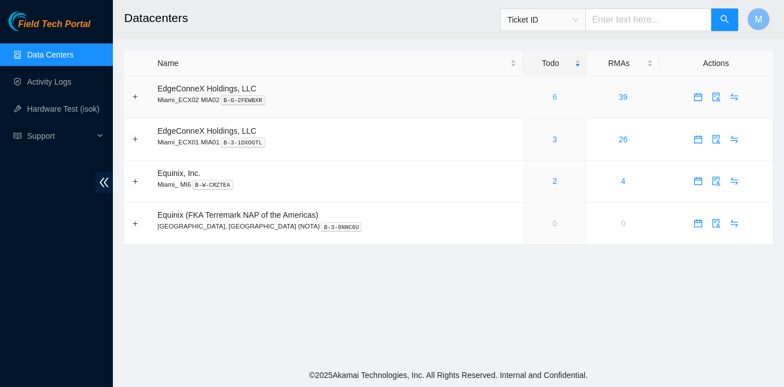
click at [553, 96] on link "6" at bounding box center [555, 97] width 5 height 9
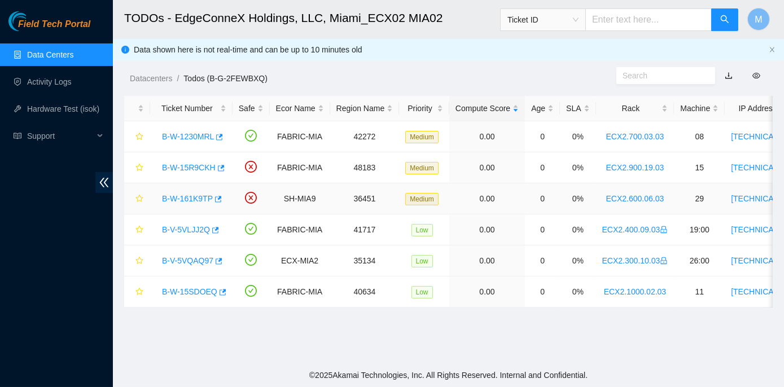
click at [175, 198] on link "B-W-161K9TP" at bounding box center [187, 198] width 51 height 9
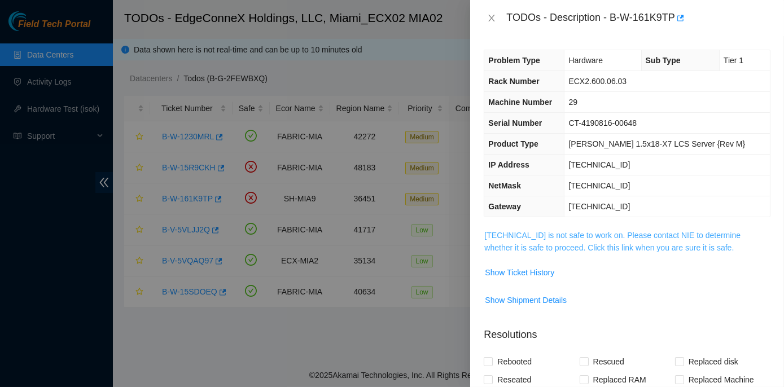
click at [599, 235] on link "23.205.45.194 is not safe to work on. Please contact NIE to determine whether i…" at bounding box center [612, 241] width 256 height 21
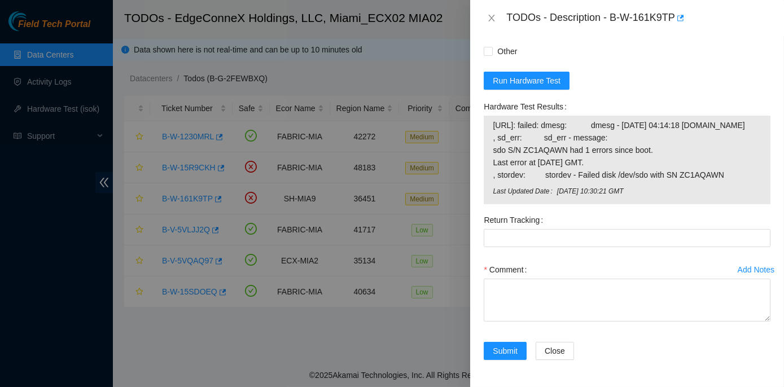
scroll to position [1026, 0]
click at [526, 87] on span "Run Hardware Test" at bounding box center [527, 81] width 68 height 12
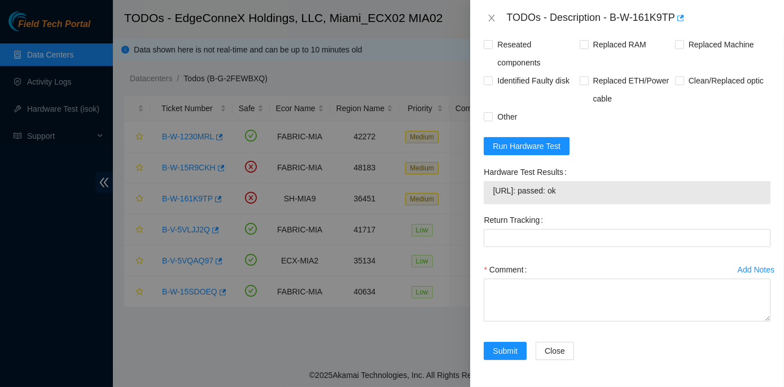
scroll to position [990, 0]
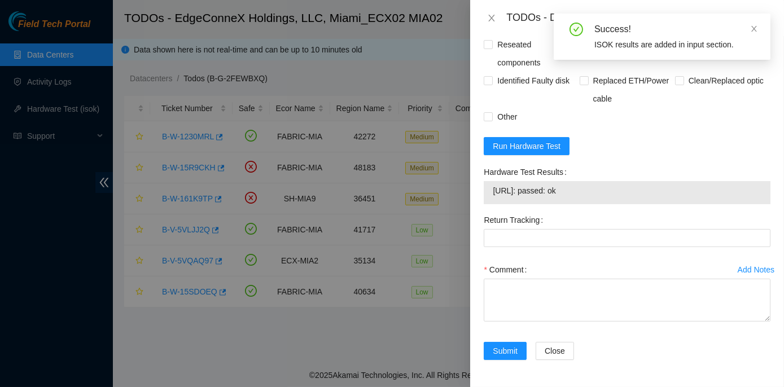
drag, startPoint x: 482, startPoint y: 174, endPoint x: 587, endPoint y: 197, distance: 108.1
click at [587, 197] on div "Hardware Test Results 23.205.45.194: passed: ok" at bounding box center [627, 187] width 296 height 48
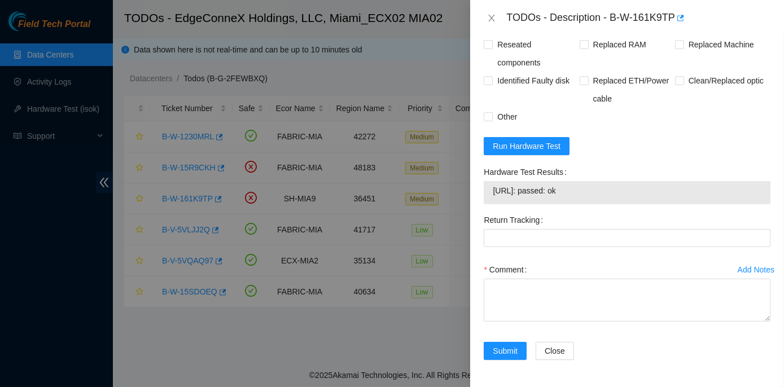
copy div "Hardware Test Results 23.205.45.194: passed: ok"
click at [489, 16] on icon "close" at bounding box center [491, 18] width 9 height 9
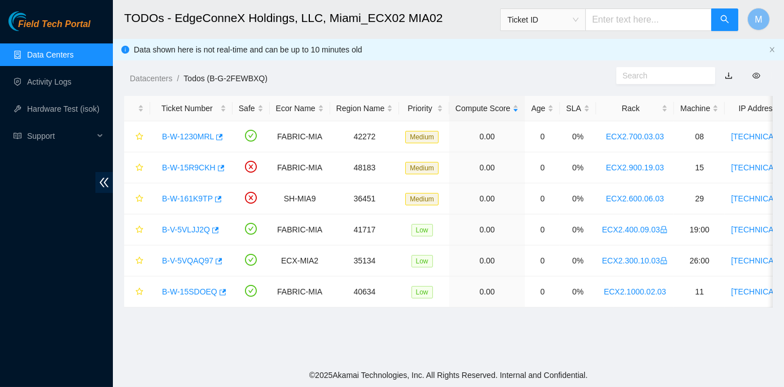
scroll to position [314, 0]
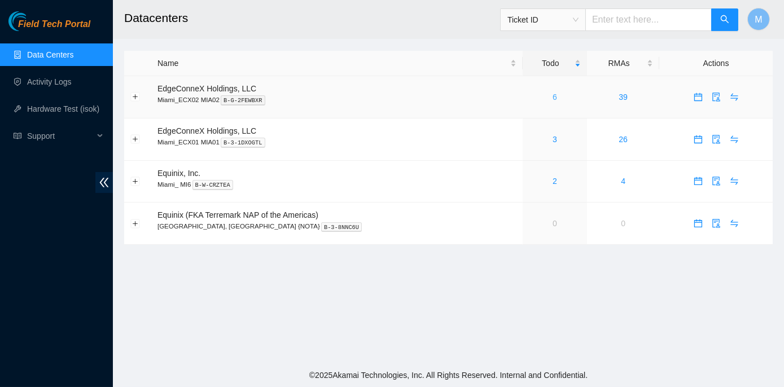
click at [553, 96] on link "6" at bounding box center [555, 97] width 5 height 9
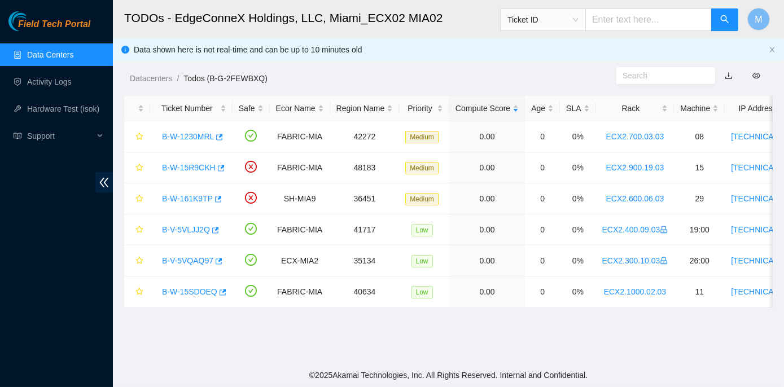
click at [59, 50] on link "Data Centers" at bounding box center [50, 54] width 46 height 9
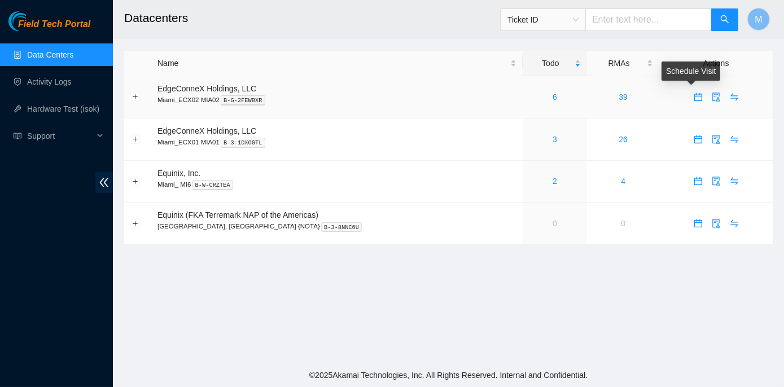
click at [694, 97] on icon "calendar" at bounding box center [698, 97] width 9 height 9
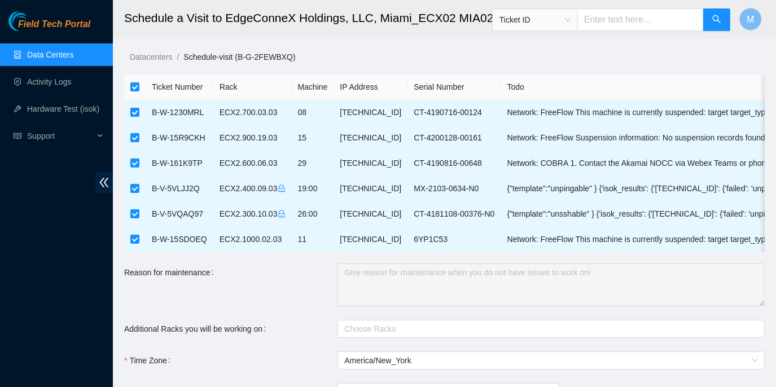
click at [135, 90] on input "checkbox" at bounding box center [134, 86] width 9 height 9
checkbox input "false"
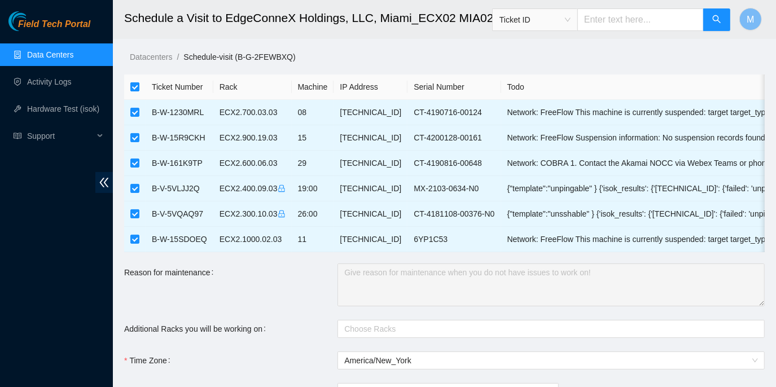
checkbox input "false"
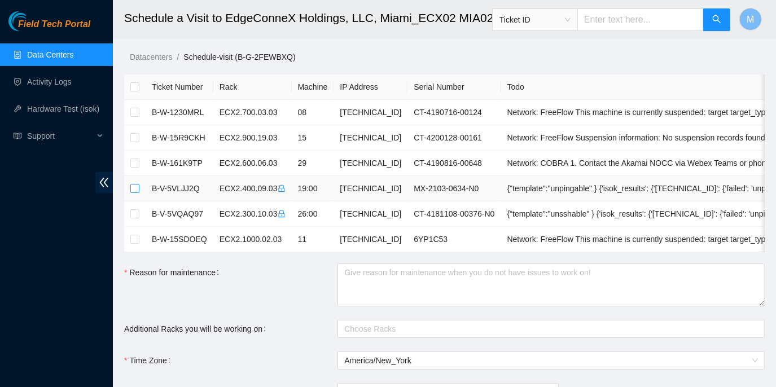
click at [134, 186] on input "checkbox" at bounding box center [134, 188] width 9 height 9
checkbox input "true"
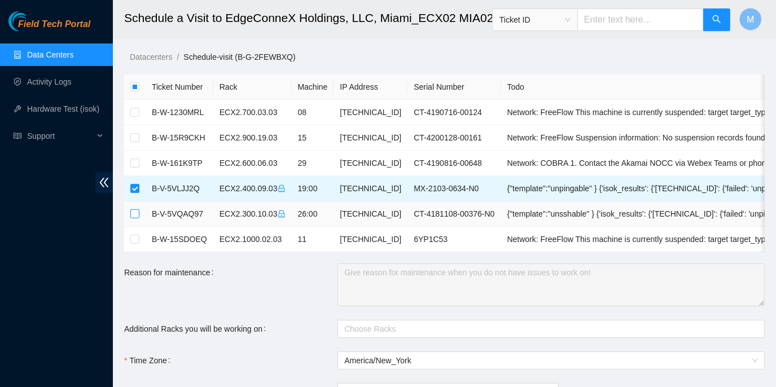
click at [137, 213] on input "checkbox" at bounding box center [134, 213] width 9 height 9
checkbox input "true"
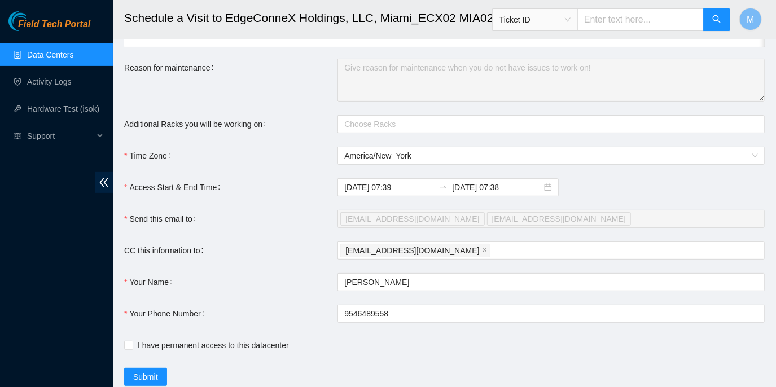
scroll to position [247, 0]
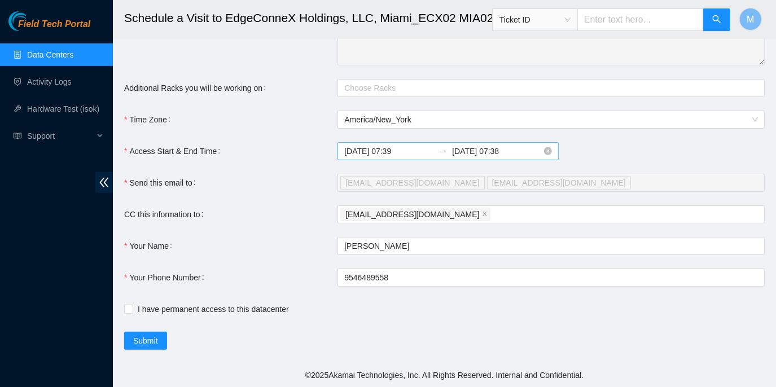
click at [465, 154] on input "2025-09-20 07:38" at bounding box center [497, 151] width 90 height 12
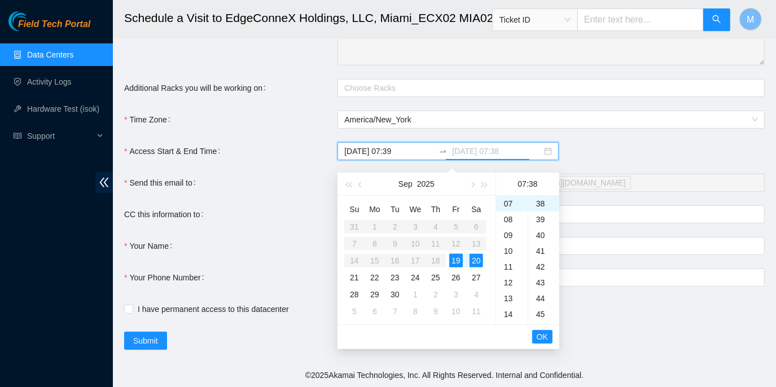
click at [452, 256] on div "19" at bounding box center [456, 261] width 14 height 14
click at [508, 216] on div "18" at bounding box center [512, 224] width 32 height 16
click at [537, 307] on div "45" at bounding box center [543, 315] width 31 height 16
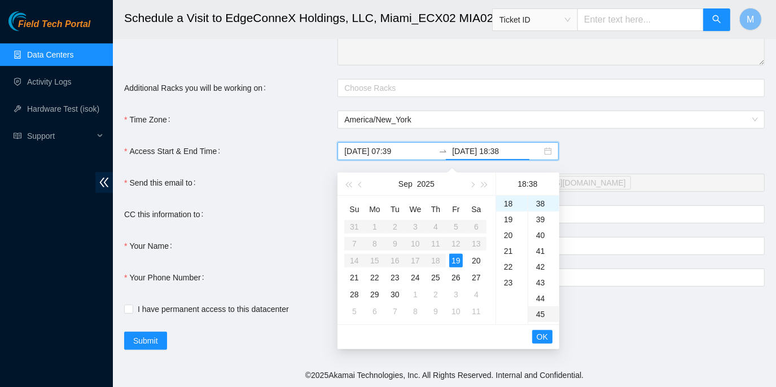
type input "2025-09-19 18:45"
click at [544, 331] on span "OK" at bounding box center [542, 337] width 11 height 12
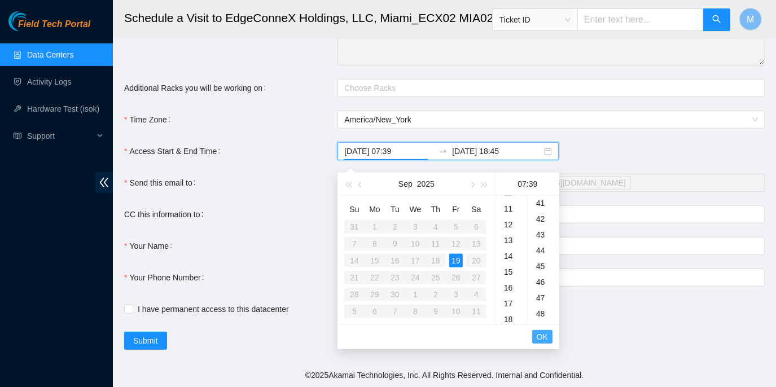
scroll to position [616, 0]
click at [544, 331] on span "OK" at bounding box center [542, 337] width 11 height 12
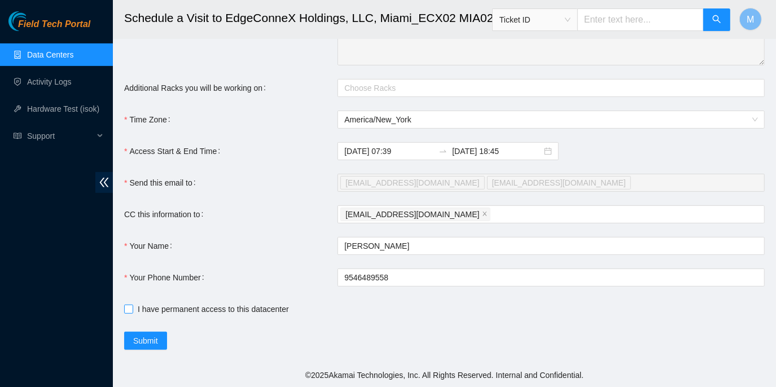
click at [127, 312] on input "I have permanent access to this datacenter" at bounding box center [128, 309] width 8 height 8
checkbox input "true"
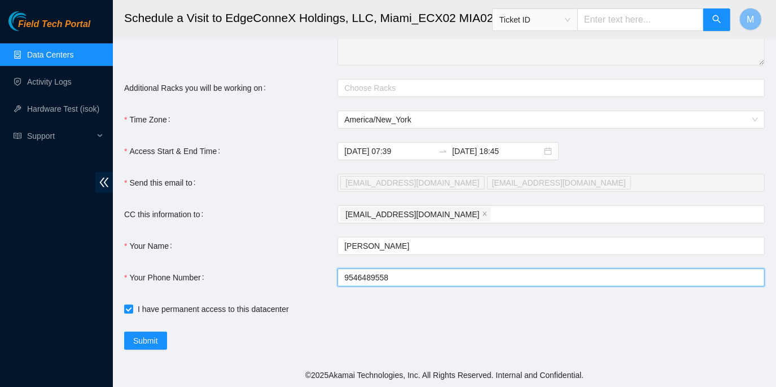
click at [342, 279] on input "9546489558" at bounding box center [551, 278] width 427 height 18
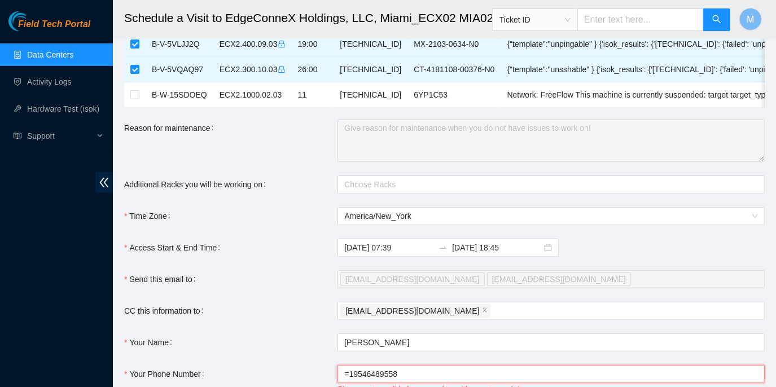
scroll to position [247, 0]
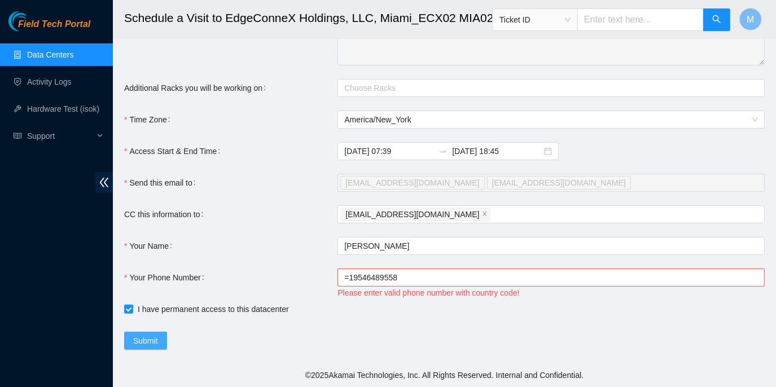
click at [145, 339] on span "Submit" at bounding box center [145, 341] width 25 height 12
click at [351, 279] on input "=19546489558" at bounding box center [551, 278] width 427 height 18
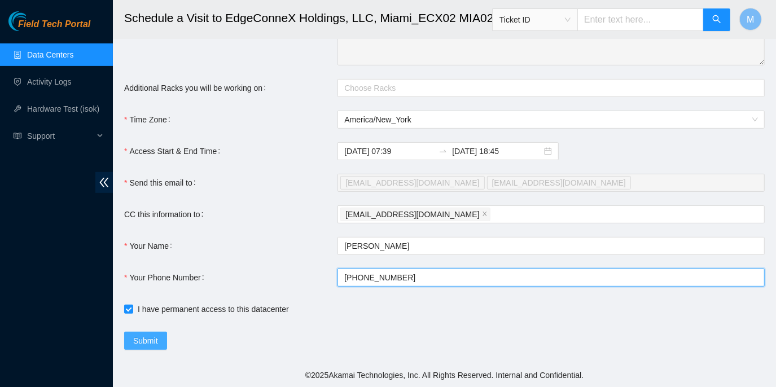
type input "+19546489558"
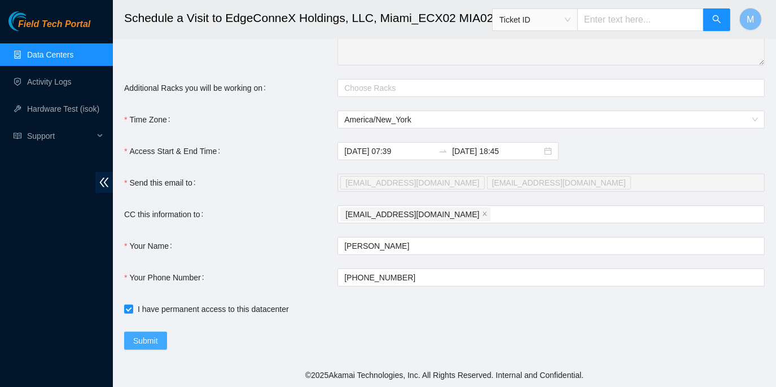
click at [149, 338] on span "Submit" at bounding box center [145, 341] width 25 height 12
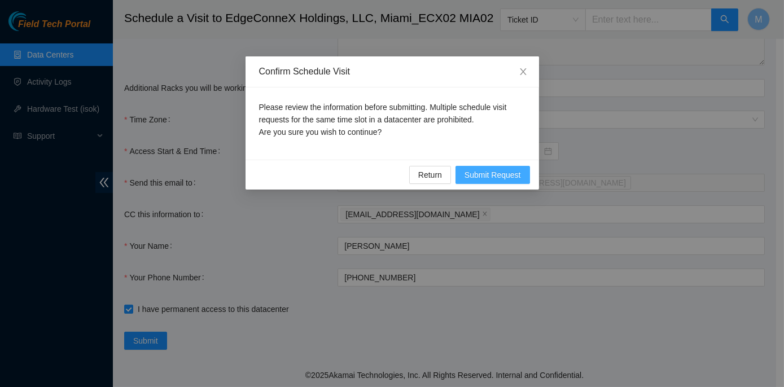
click at [473, 170] on span "Submit Request" at bounding box center [493, 175] width 56 height 12
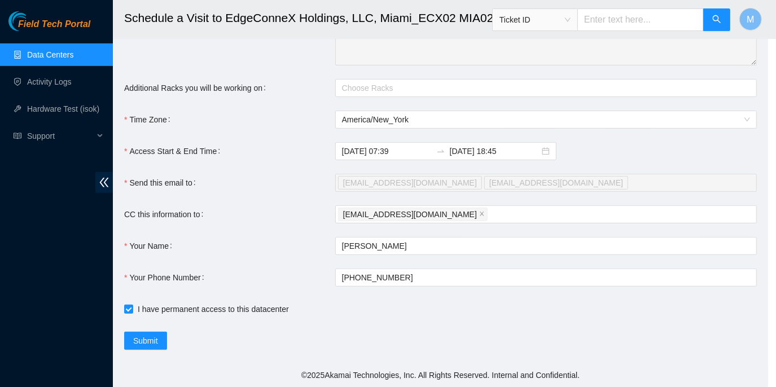
type input "2025-09-19 07:41"
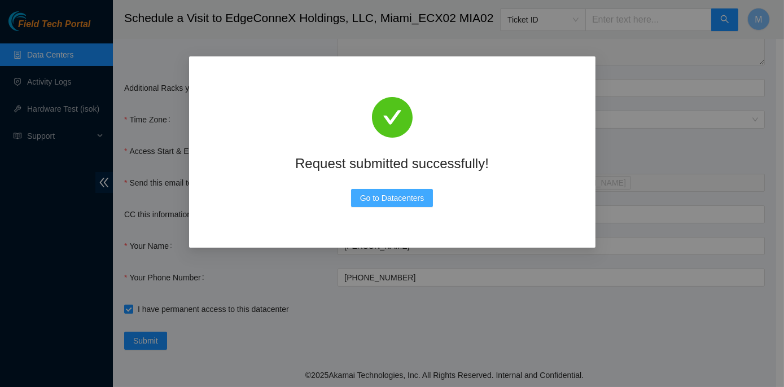
click at [414, 199] on span "Go to Datacenters" at bounding box center [392, 198] width 64 height 12
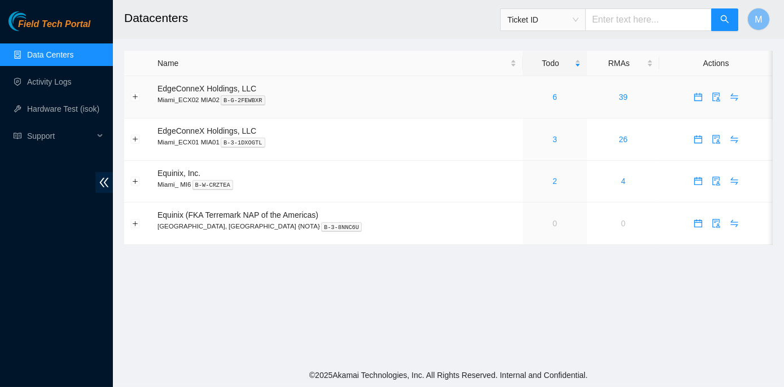
click at [529, 96] on div "6" at bounding box center [555, 97] width 52 height 12
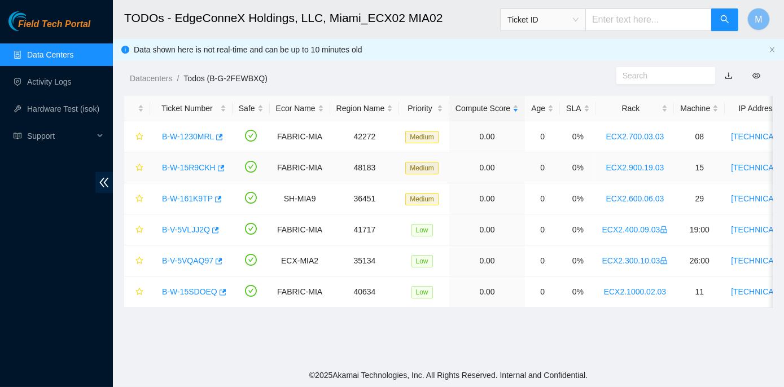
click at [189, 168] on link "B-W-15R9CKH" at bounding box center [189, 167] width 54 height 9
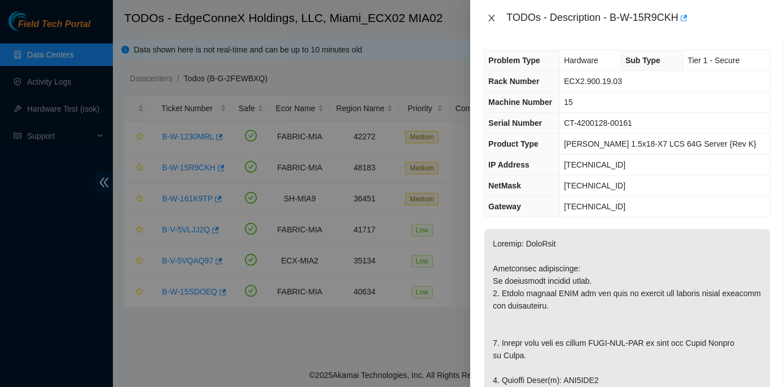
click at [490, 19] on icon "close" at bounding box center [492, 18] width 6 height 7
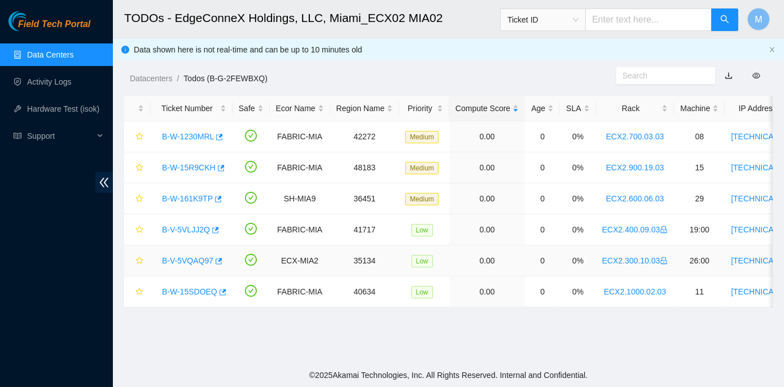
drag, startPoint x: 202, startPoint y: 256, endPoint x: 264, endPoint y: 245, distance: 63.7
click at [201, 257] on link "B-V-5VQAQ97" at bounding box center [187, 260] width 51 height 9
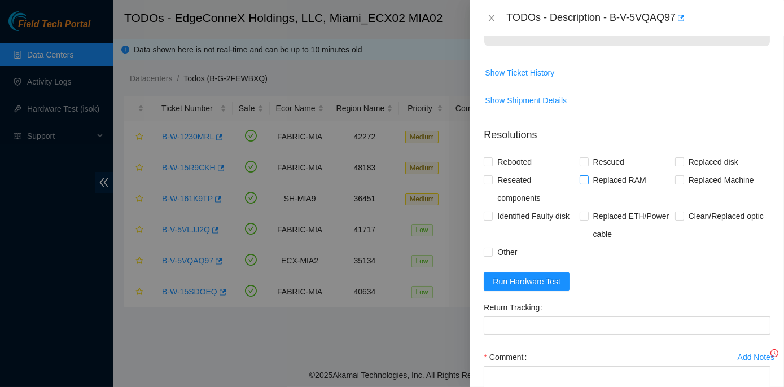
scroll to position [462, 0]
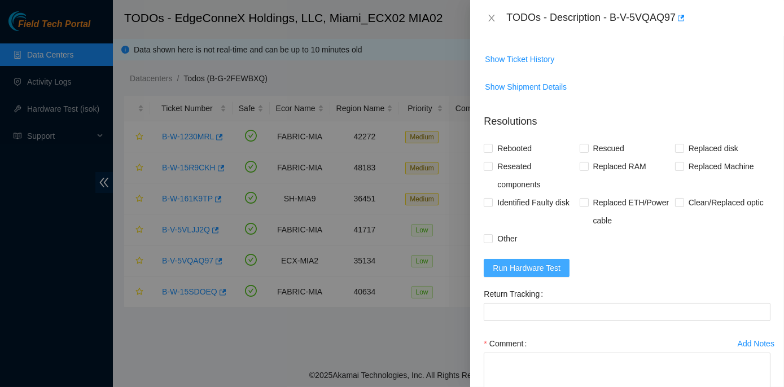
click at [537, 274] on span "Run Hardware Test" at bounding box center [527, 268] width 68 height 12
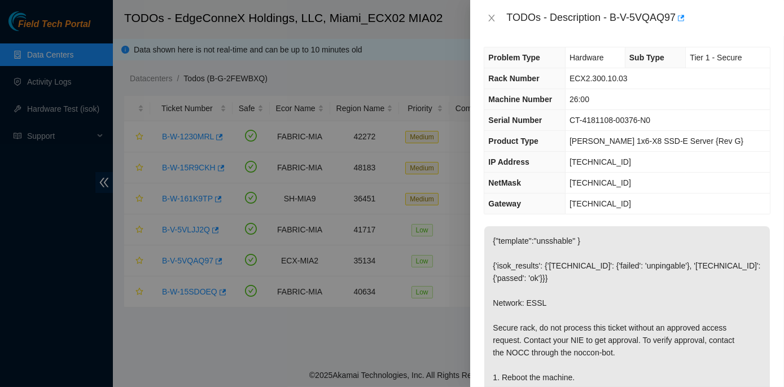
scroll to position [0, 0]
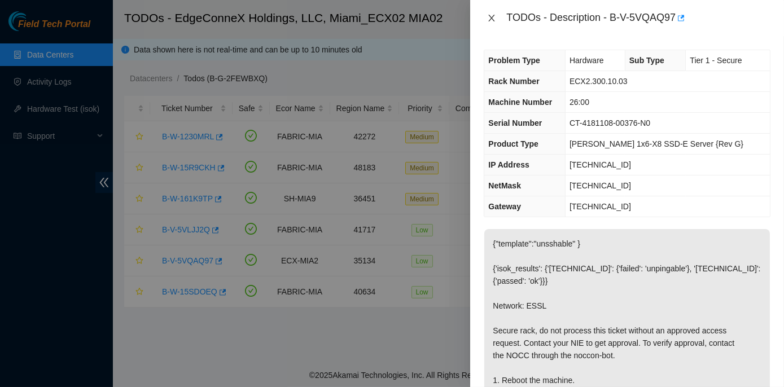
click at [489, 23] on icon "close" at bounding box center [491, 18] width 9 height 9
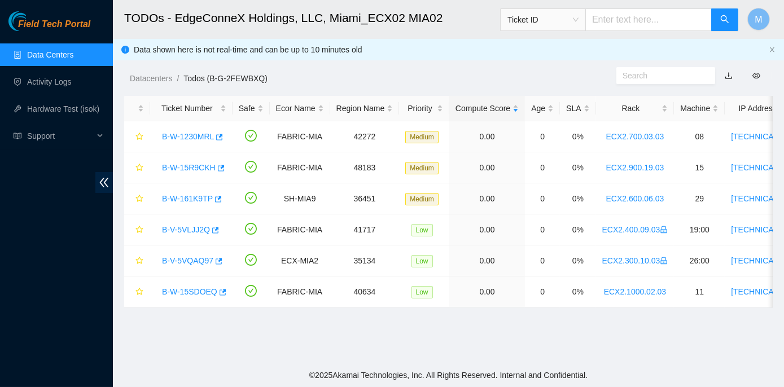
click at [784, 23] on div "TODOs - Description - undefined Problem Type N/A Rack Number N/A Machine Number…" at bounding box center [784, 193] width 0 height 387
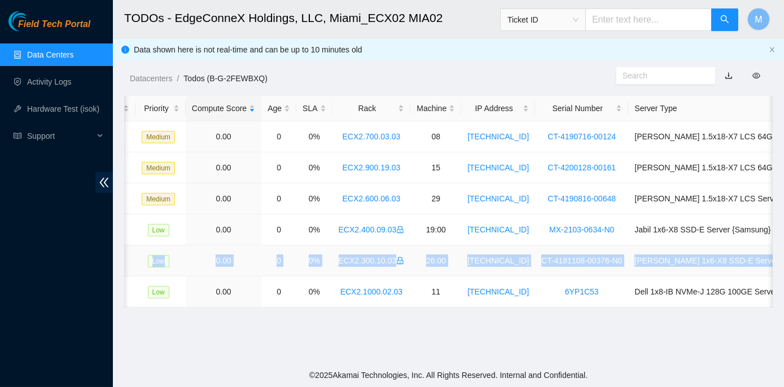
scroll to position [0, 305]
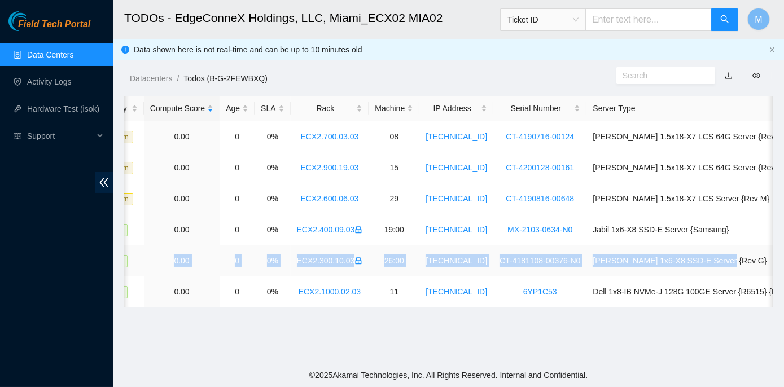
drag, startPoint x: 154, startPoint y: 259, endPoint x: 772, endPoint y: 262, distance: 618.7
click at [772, 262] on tr "B-V-5VQAQ97 ECX-MIA2 35134 Low 0.00 0 0% ECX2.300.10.03 26:00 184.28.6.102 CT-4…" at bounding box center [311, 261] width 984 height 31
copy tr "B-V-5VQAQ97 ECX-MIA2 35134 Low 0.00 0 0% ECX2.300.10.03 26:00 184.28.6.102 CT-4…"
click at [436, 341] on main "TODOs - EdgeConneX Holdings, LLC, [GEOGRAPHIC_DATA] MIA02 Ticket ID M Data show…" at bounding box center [448, 182] width 671 height 364
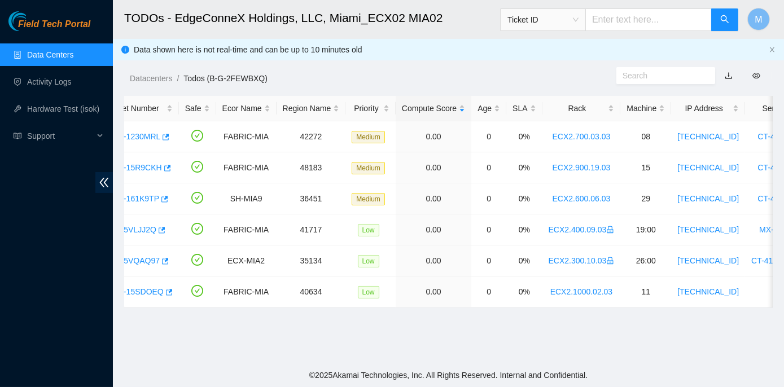
scroll to position [0, 0]
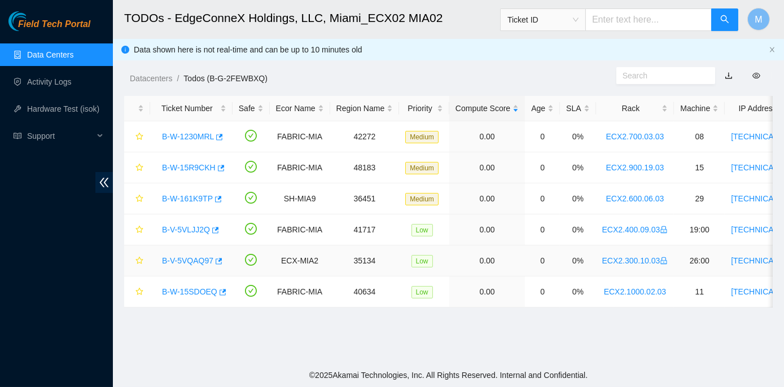
click at [188, 258] on link "B-V-5VQAQ97" at bounding box center [187, 260] width 51 height 9
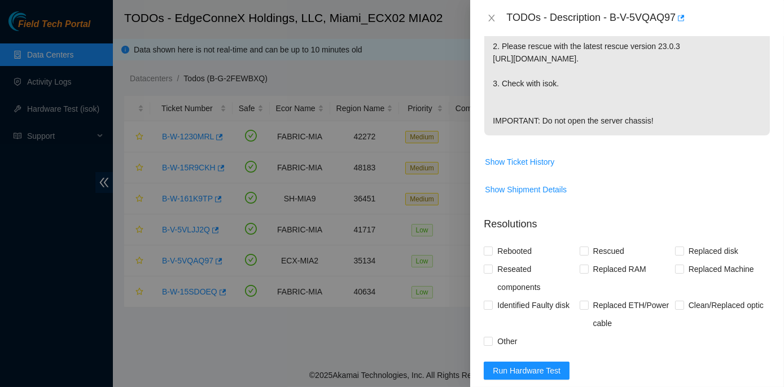
scroll to position [640, 0]
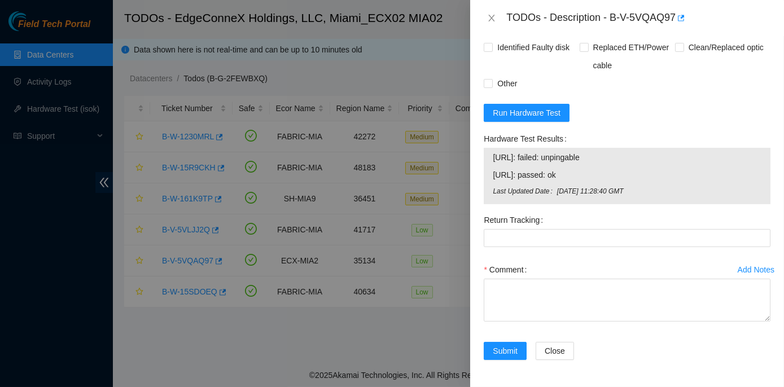
drag, startPoint x: 482, startPoint y: 137, endPoint x: 651, endPoint y: 195, distance: 179.2
click at [651, 195] on div "Hardware Test Results 184.28.6.102: failed: unpingable 184.28.6.103: passed: ok…" at bounding box center [627, 170] width 296 height 81
copy div "Hardware Test Results 184.28.6.102: failed: unpingable 184.28.6.103: passed: ok…"
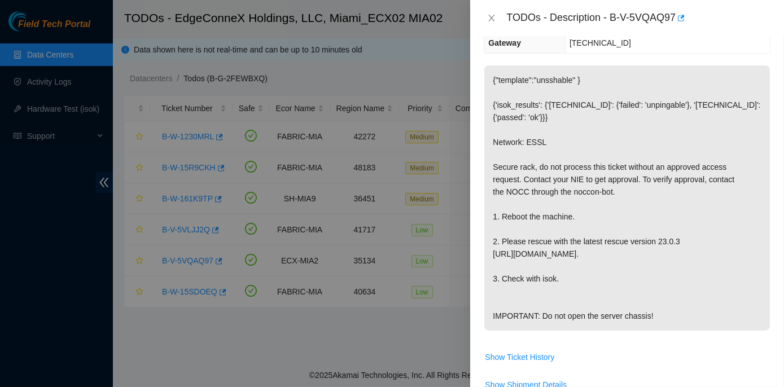
scroll to position [126, 0]
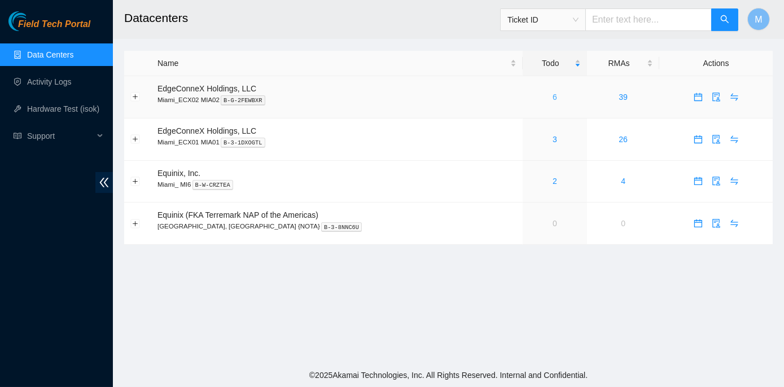
click at [553, 98] on link "6" at bounding box center [555, 97] width 5 height 9
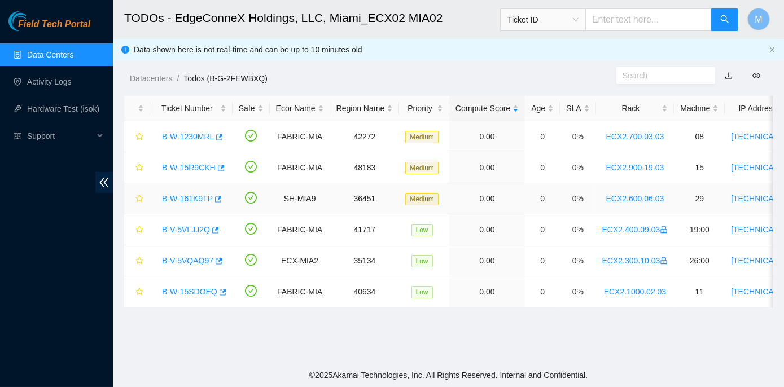
click at [192, 197] on link "B-W-161K9TP" at bounding box center [187, 198] width 51 height 9
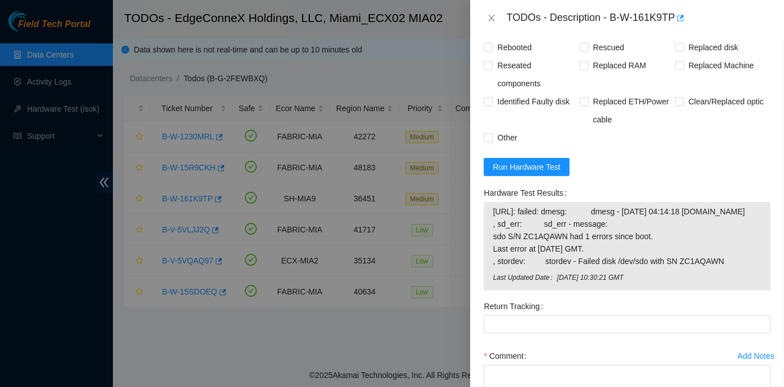
scroll to position [975, 0]
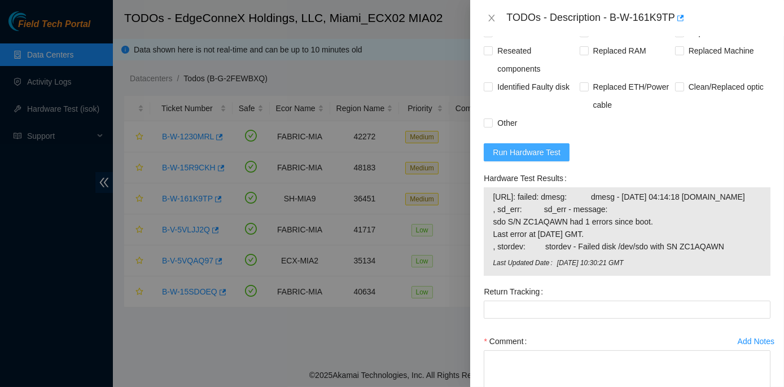
click at [526, 159] on span "Run Hardware Test" at bounding box center [527, 152] width 68 height 12
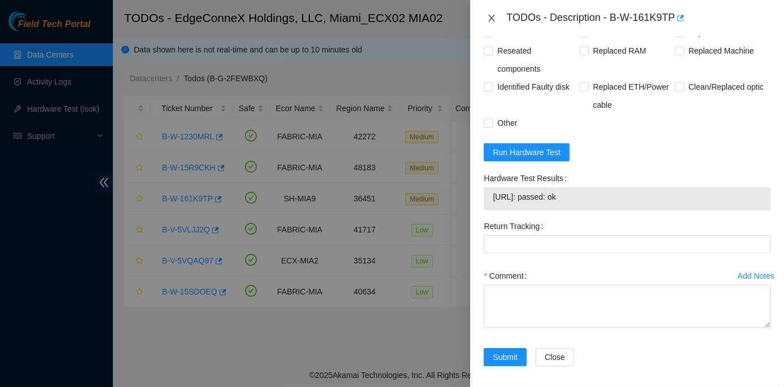
click at [493, 17] on icon "close" at bounding box center [491, 18] width 9 height 9
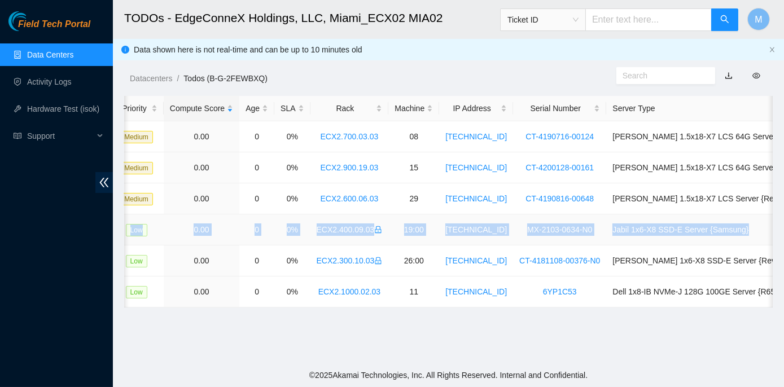
scroll to position [0, 305]
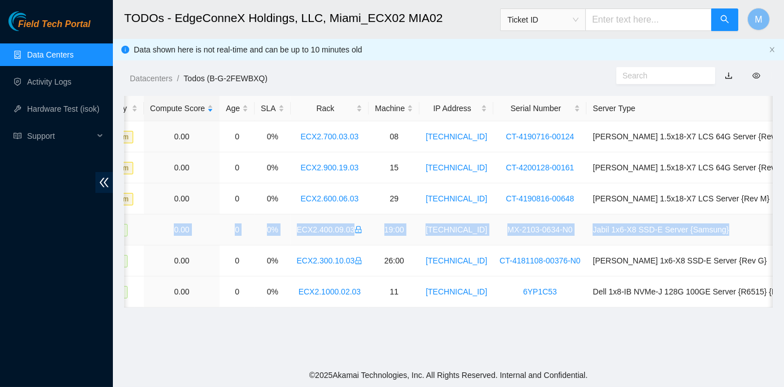
drag, startPoint x: 161, startPoint y: 230, endPoint x: 772, endPoint y: 226, distance: 611.4
click at [772, 226] on tr "B-V-5VLJJ2Q FABRIC-MIA 41717 Low 0.00 0 0% ECX2.400.09.03 19:00 [TECHNICAL_ID] …" at bounding box center [311, 230] width 984 height 31
copy tr "B-V-5VLJJ2Q FABRIC-MIA 41717 Low 0.00 0 0% ECX2.400.09.03 19:00 [TECHNICAL_ID] …"
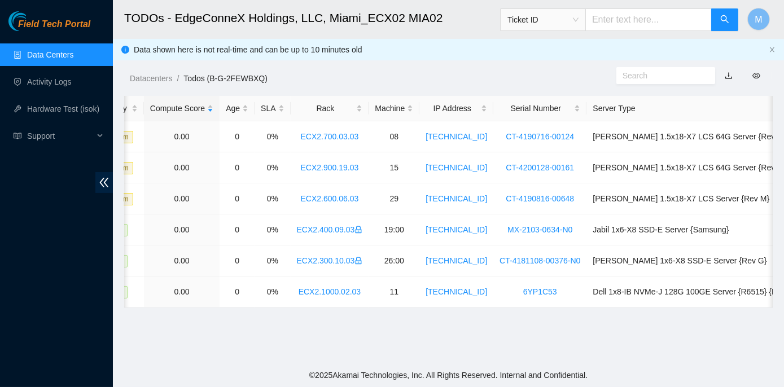
click at [478, 335] on main "TODOs - EdgeConneX Holdings, LLC, [GEOGRAPHIC_DATA] MIA02 Ticket ID M Data show…" at bounding box center [448, 182] width 671 height 364
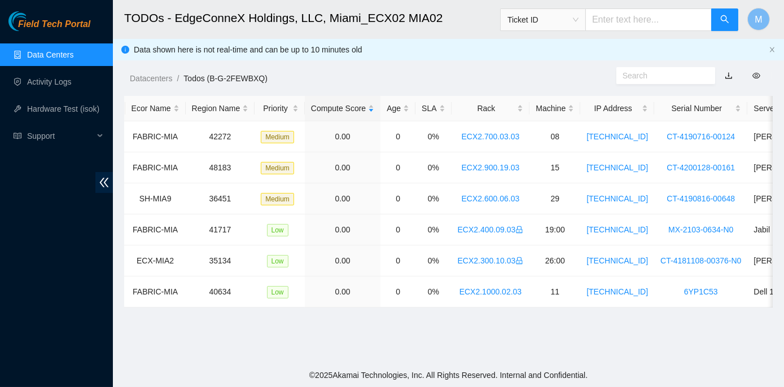
scroll to position [0, 0]
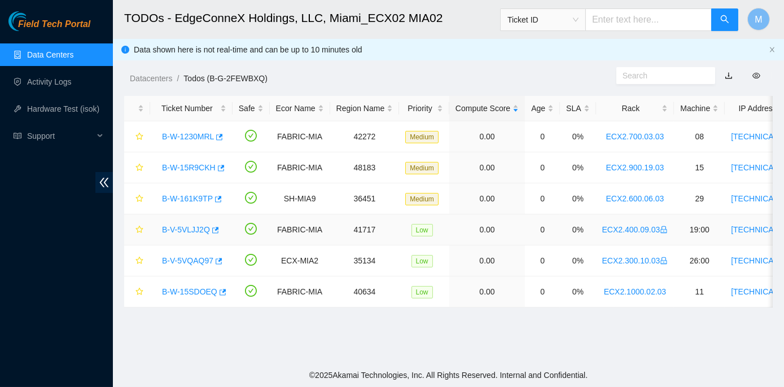
click at [189, 230] on link "B-V-5VLJJ2Q" at bounding box center [186, 229] width 48 height 9
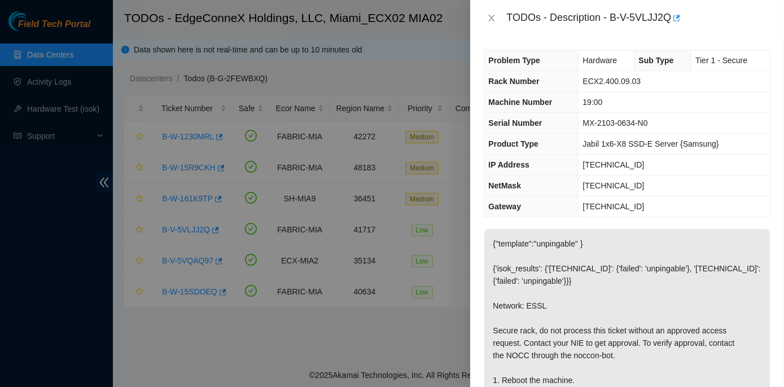
click at [399, 292] on div at bounding box center [392, 193] width 784 height 387
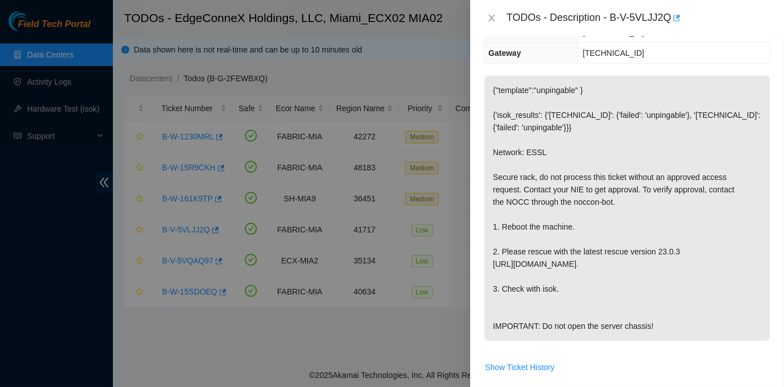
scroll to position [205, 0]
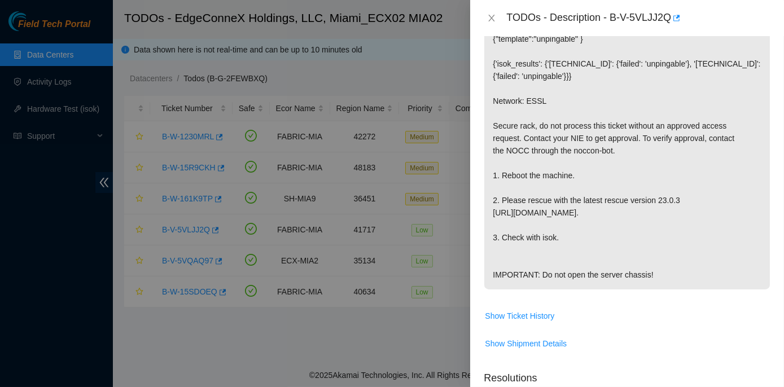
drag, startPoint x: 491, startPoint y: 171, endPoint x: 664, endPoint y: 276, distance: 202.6
click at [664, 276] on p "{"template":"unpingable" } {'isok_results': {'23.49.255.40': {'failed': 'unping…" at bounding box center [627, 156] width 286 height 265
copy p "1. Reboot the machine. 2. Please rescue with the latest rescue version 23.0.3 h…"
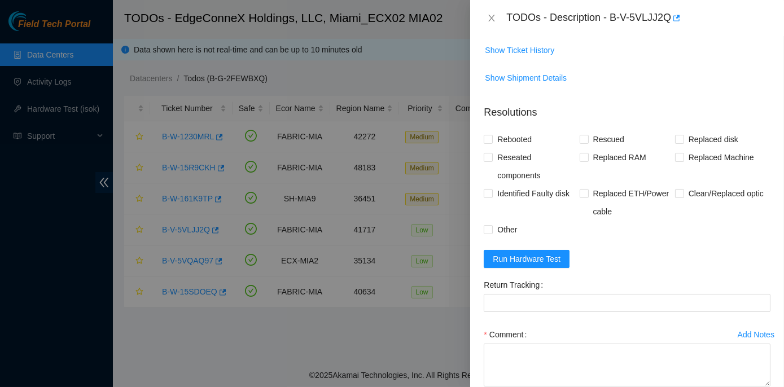
scroll to position [558, 0]
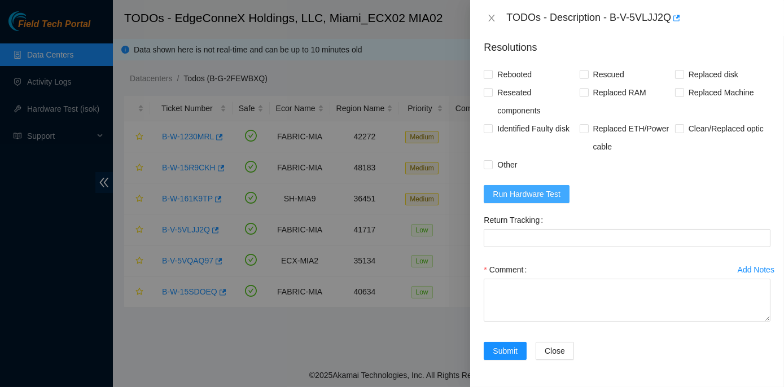
click at [505, 192] on span "Run Hardware Test" at bounding box center [527, 194] width 68 height 12
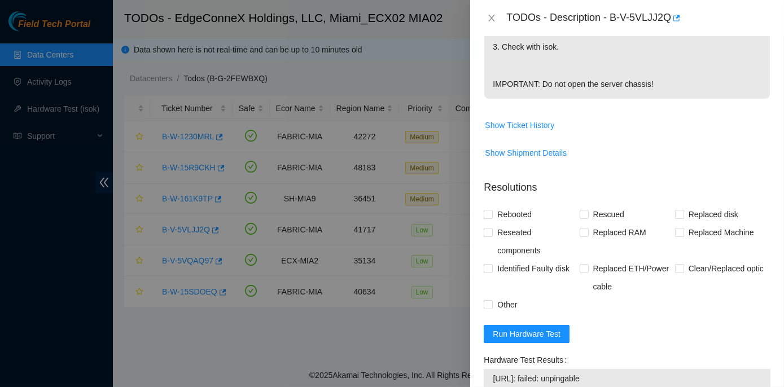
scroll to position [572, 0]
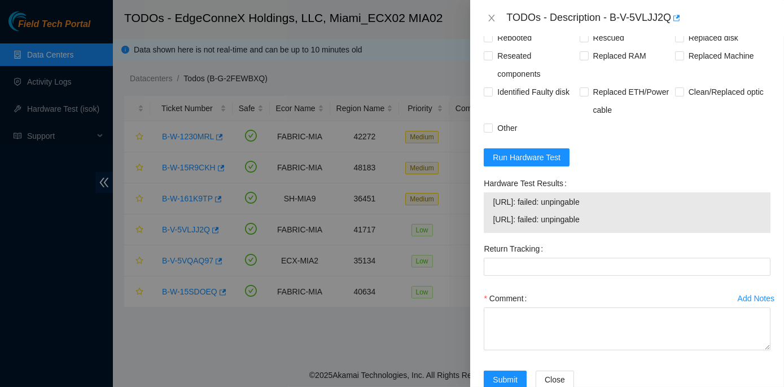
drag, startPoint x: 479, startPoint y: 206, endPoint x: 606, endPoint y: 249, distance: 134.1
click at [606, 240] on div "Hardware Test Results 23.49.255.40: failed: unpingable 23.49.255.41: failed: un…" at bounding box center [627, 206] width 296 height 65
copy div "Hardware Test Results 23.49.255.40: failed: unpingable 23.49.255.41: failed: un…"
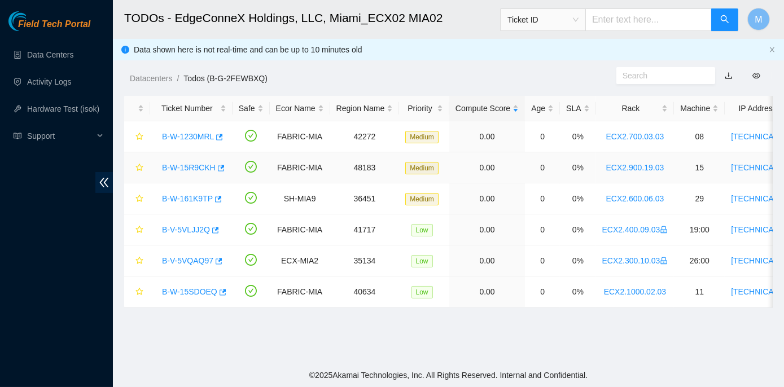
click at [194, 170] on link "B-W-15R9CKH" at bounding box center [189, 167] width 54 height 9
click at [182, 168] on link "B-W-15R9CKH" at bounding box center [189, 167] width 54 height 9
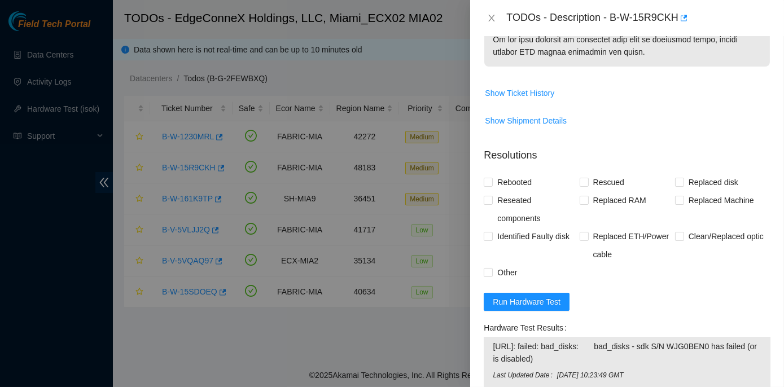
scroll to position [975, 0]
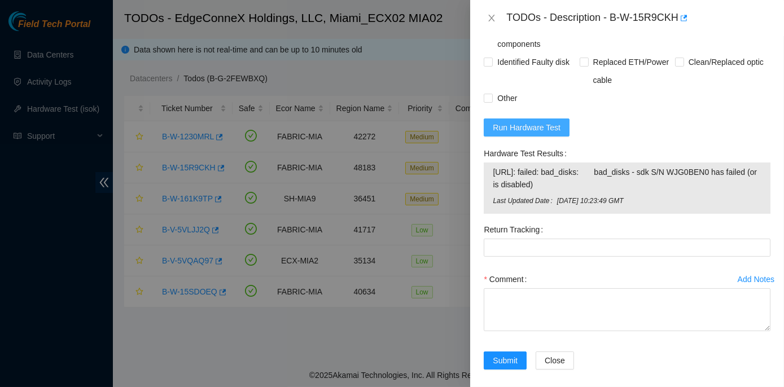
click at [531, 134] on span "Run Hardware Test" at bounding box center [527, 127] width 68 height 12
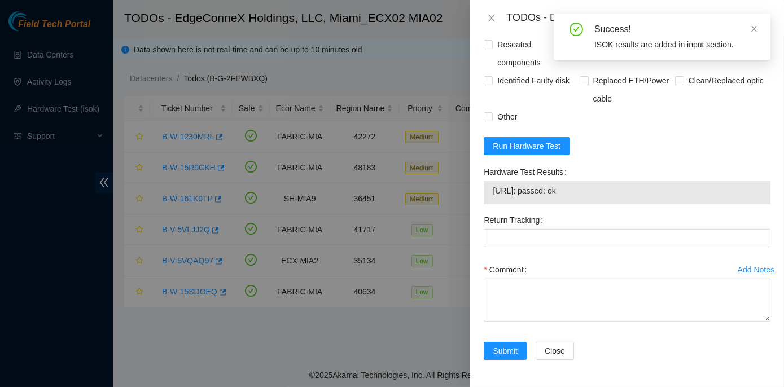
drag, startPoint x: 481, startPoint y: 199, endPoint x: 576, endPoint y: 225, distance: 98.7
click at [576, 211] on div "Hardware Test Results [URL]: passed: ok" at bounding box center [627, 187] width 296 height 48
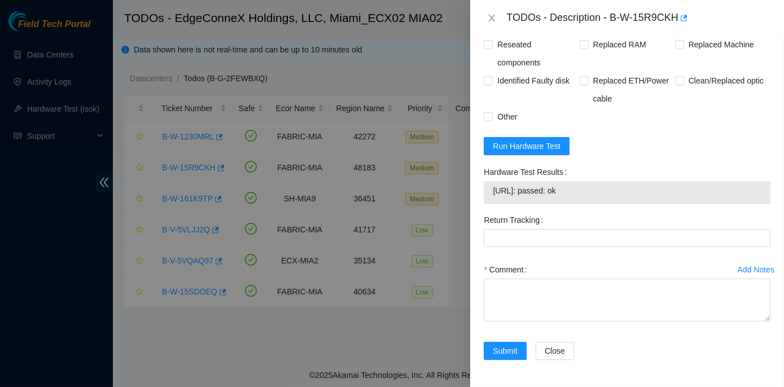
copy div "Hardware Test Results [URL]: passed: ok"
click at [490, 16] on icon "close" at bounding box center [491, 18] width 9 height 9
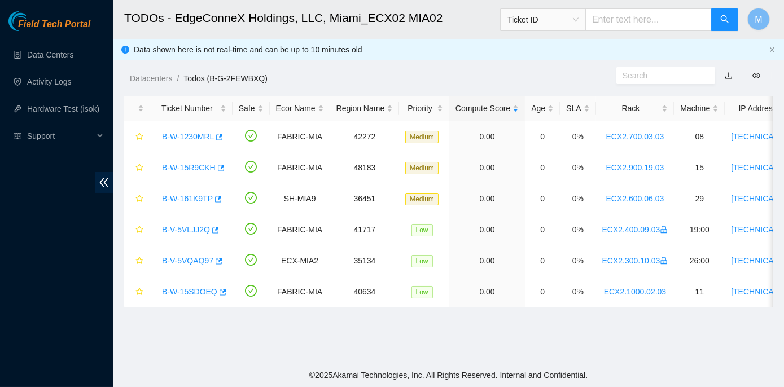
scroll to position [321, 0]
